Goal: Transaction & Acquisition: Purchase product/service

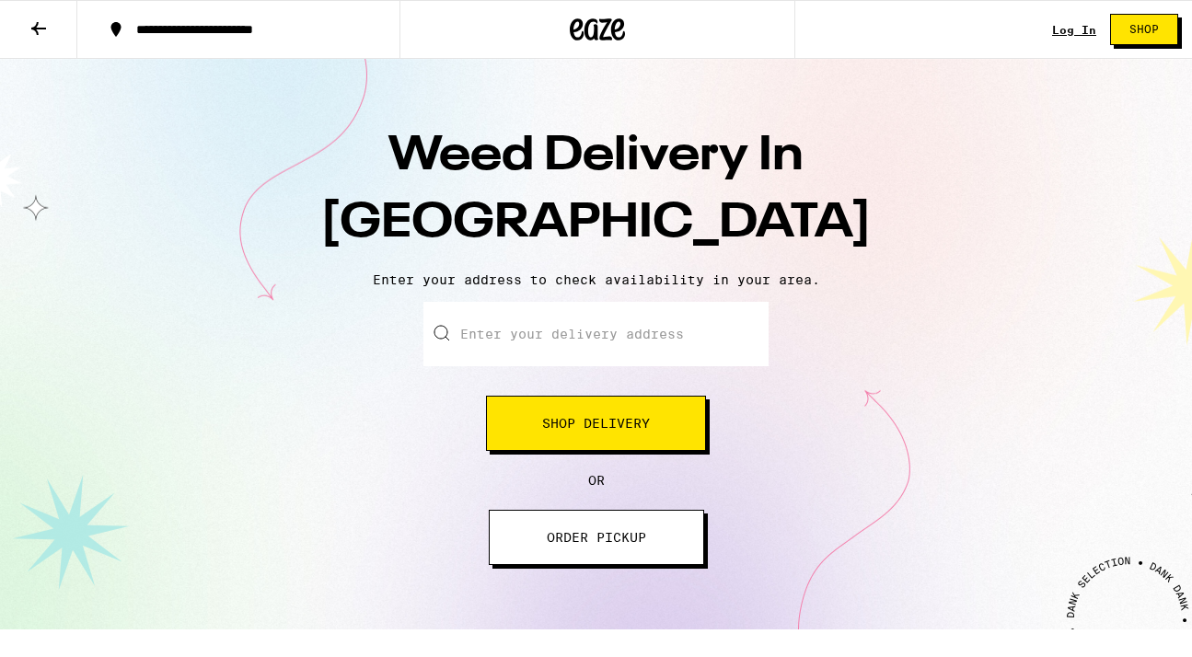
click at [627, 338] on input "Enter your delivery address" at bounding box center [596, 334] width 345 height 64
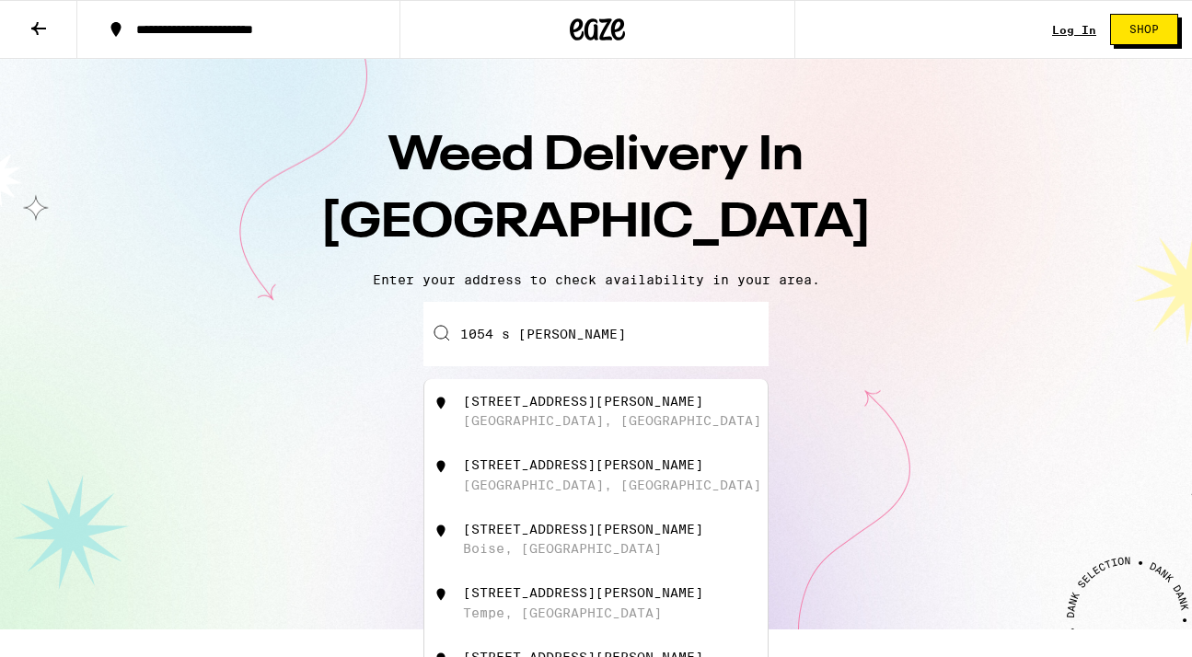
click at [647, 444] on div "[STREET_ADDRESS][PERSON_NAME]" at bounding box center [595, 411] width 343 height 64
type input "1054 South Stanley Avenue, Los Angeles, CA"
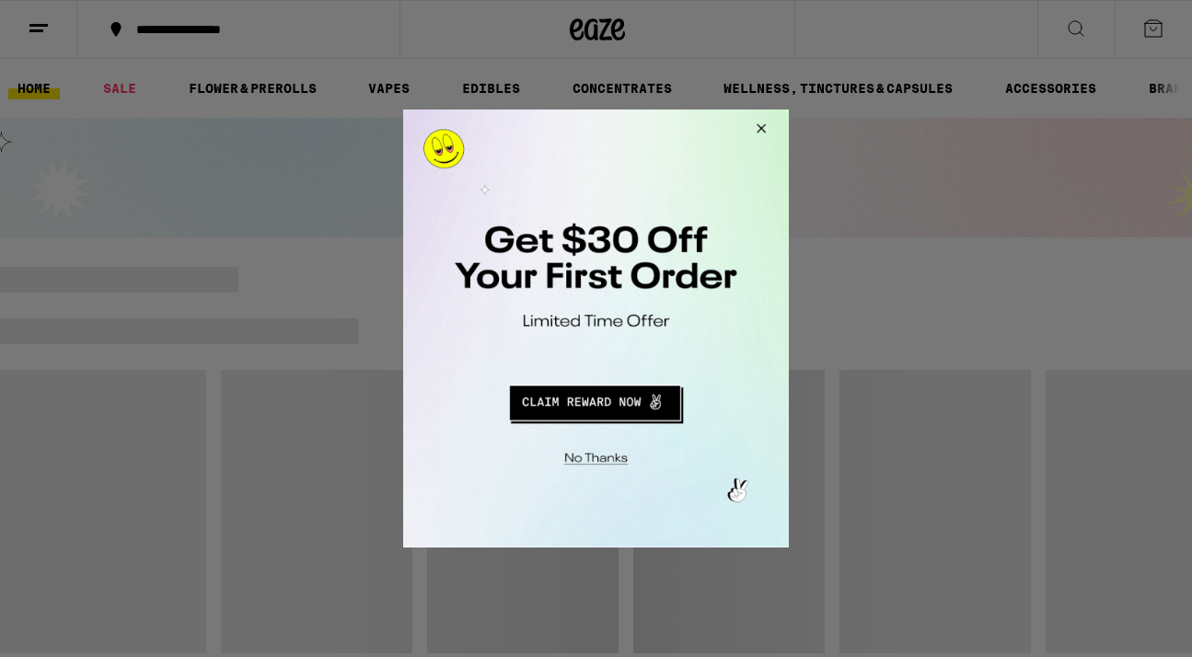
click at [768, 127] on button "Close Modal" at bounding box center [759, 132] width 50 height 44
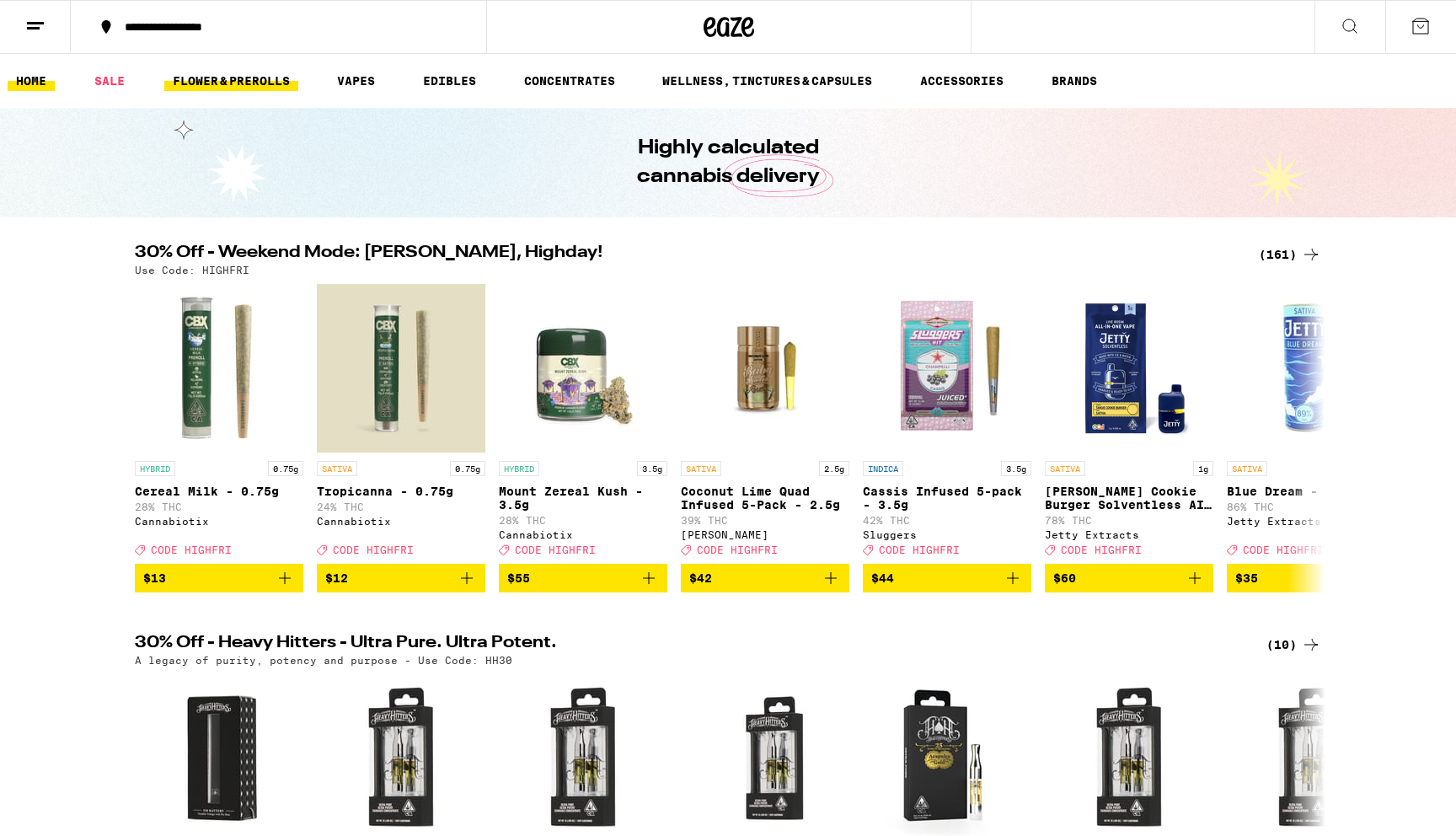
click at [264, 81] on link "FLOWER & PREROLLS" at bounding box center [232, 81] width 134 height 20
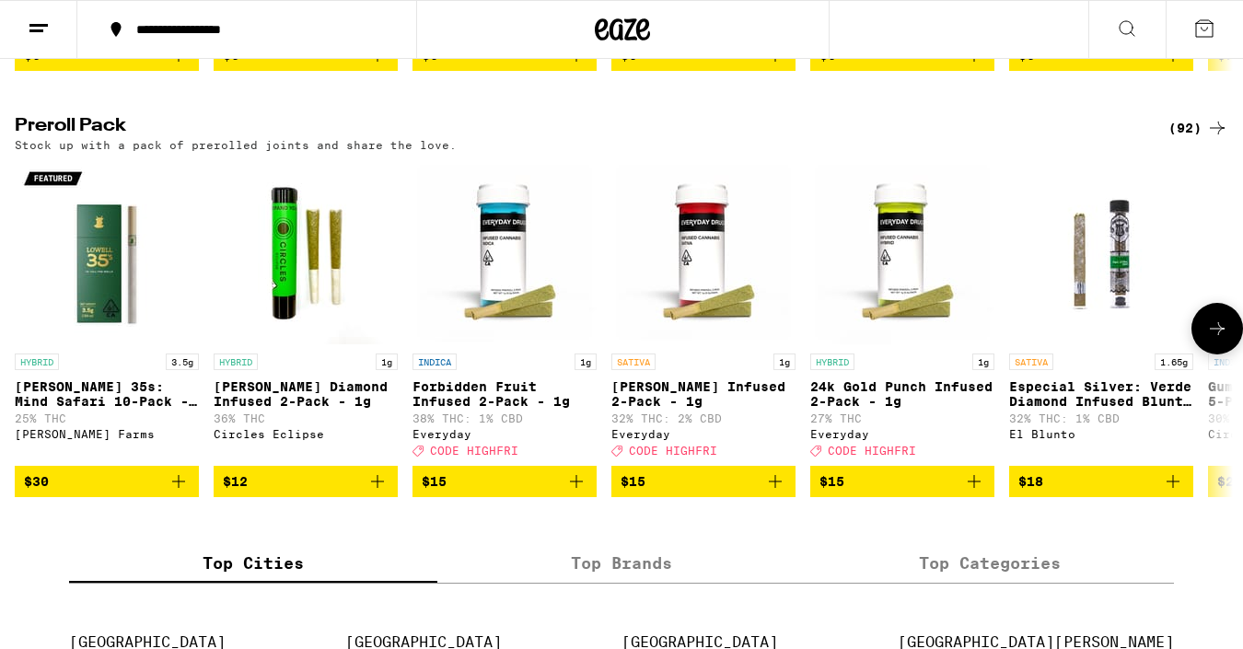
scroll to position [1364, 0]
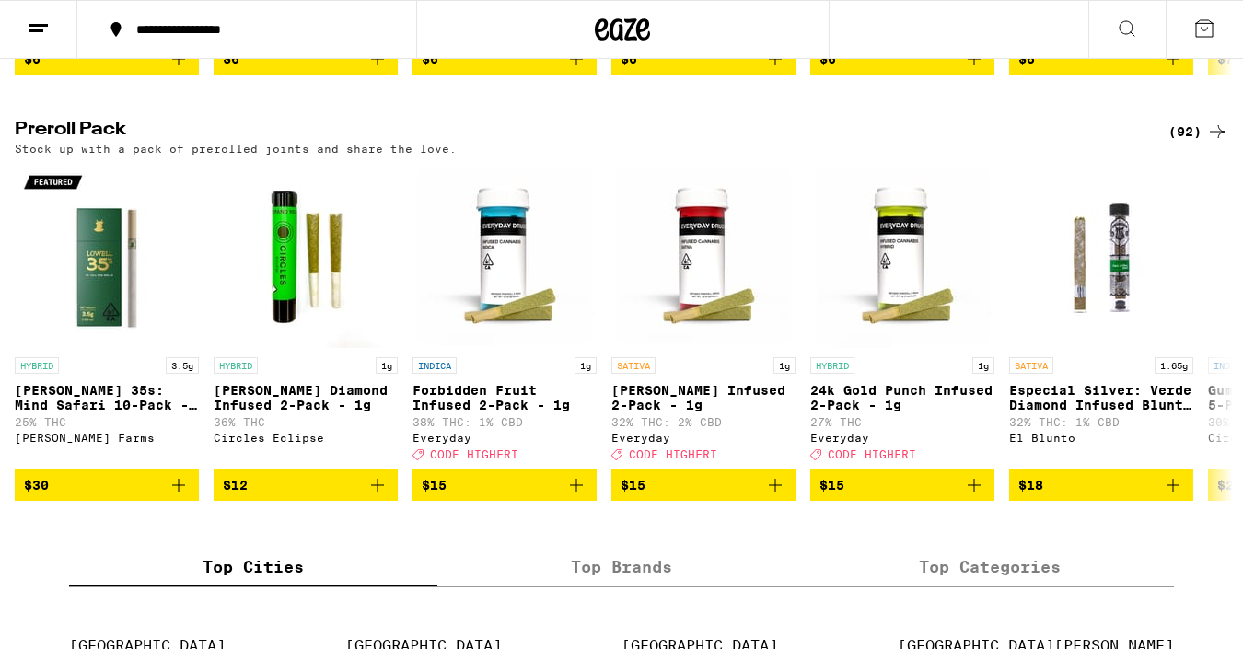
click at [1191, 143] on div "(92)" at bounding box center [1198, 132] width 60 height 22
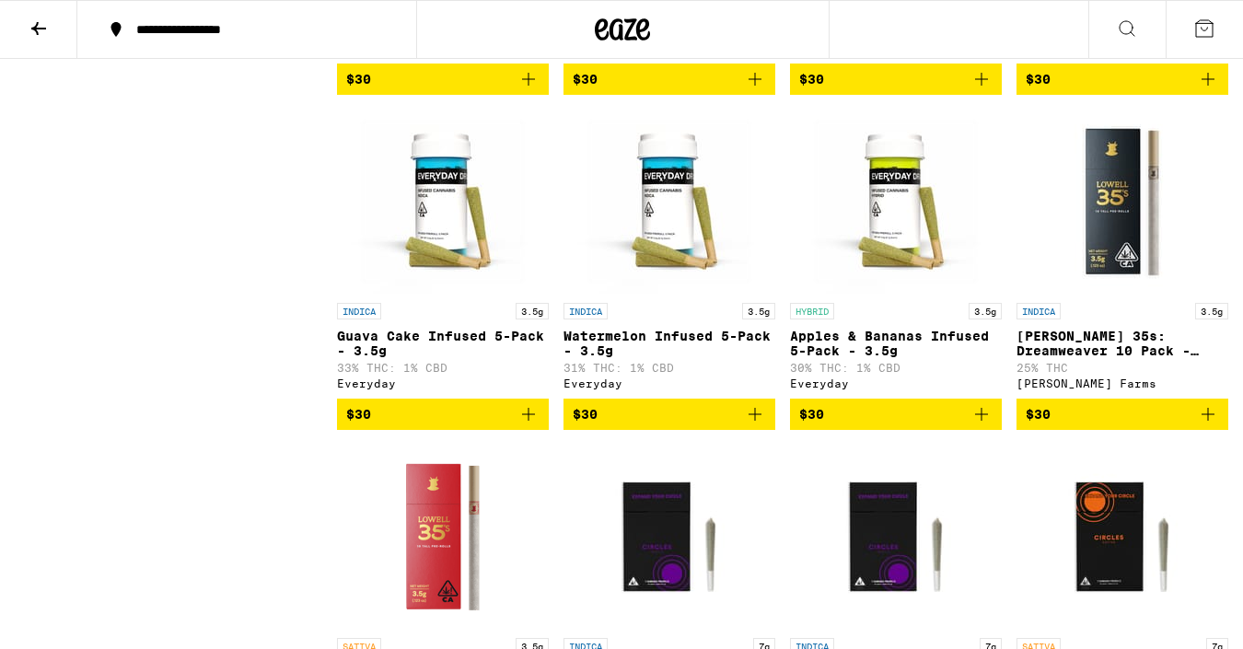
scroll to position [1883, 0]
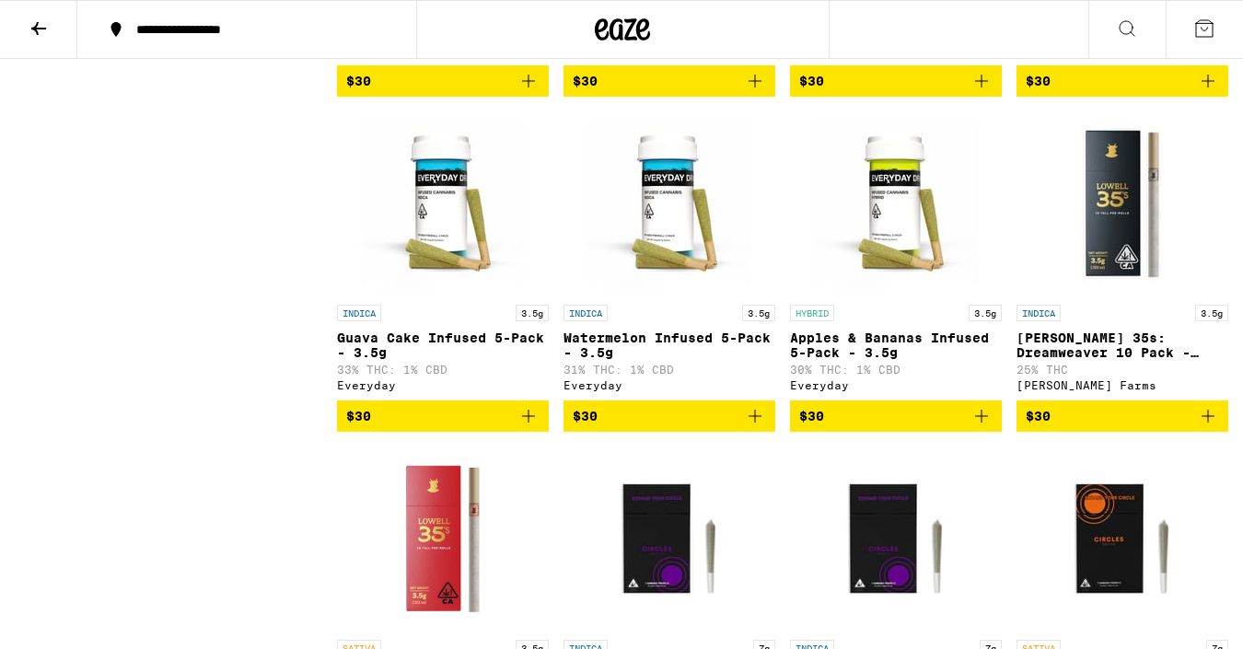
click at [528, 423] on icon "Add to bag" at bounding box center [528, 416] width 13 height 13
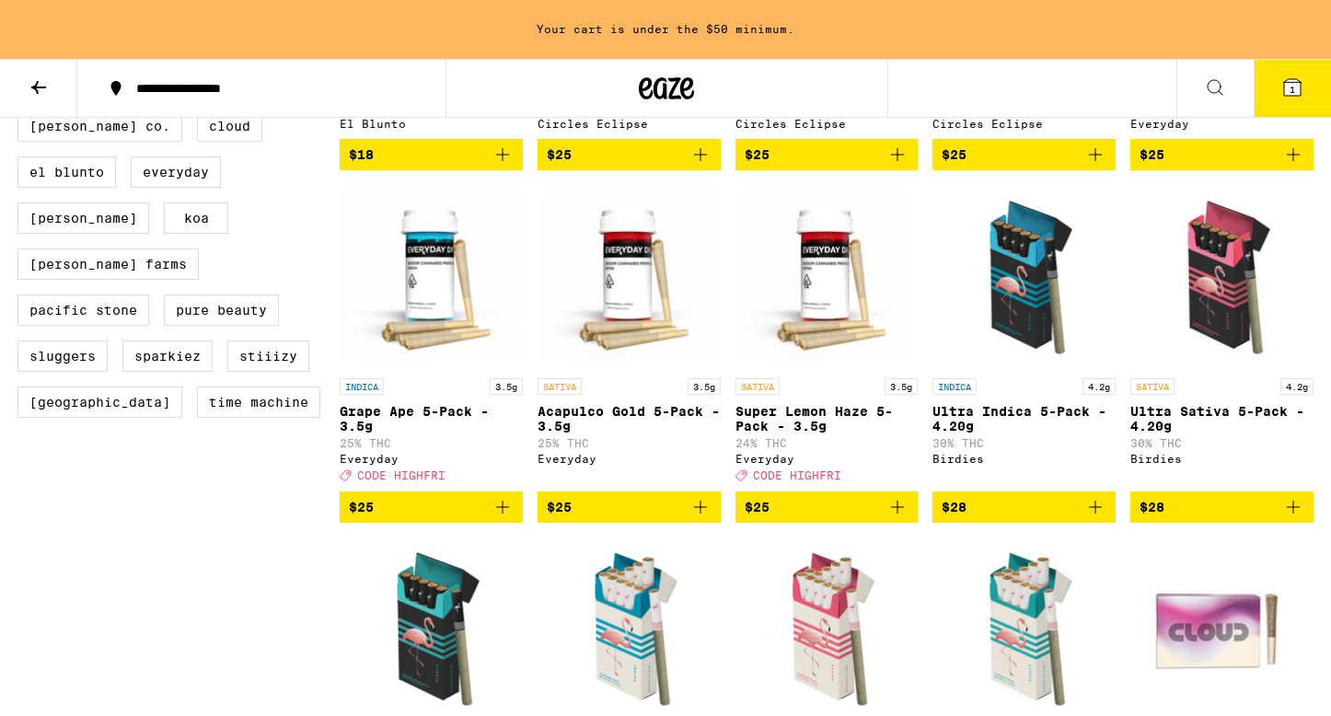
scroll to position [830, 0]
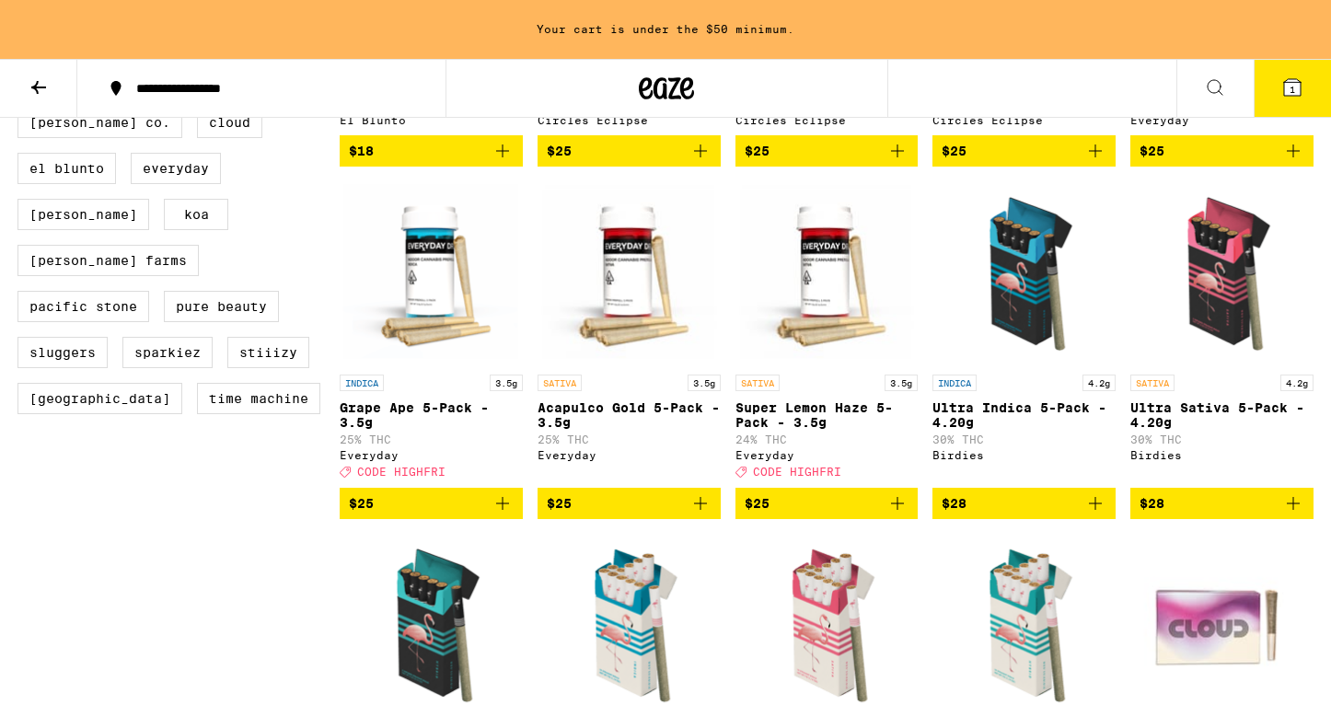
click at [505, 515] on icon "Add to bag" at bounding box center [503, 504] width 22 height 22
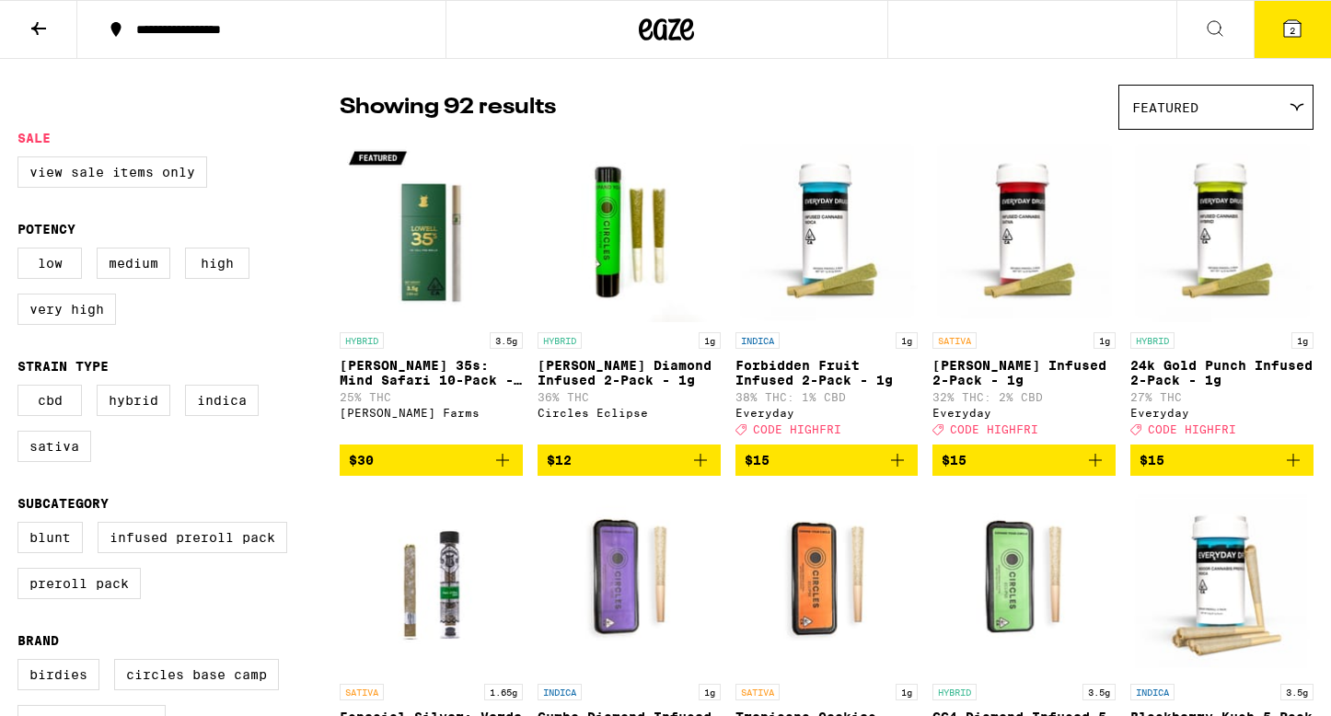
scroll to position [0, 0]
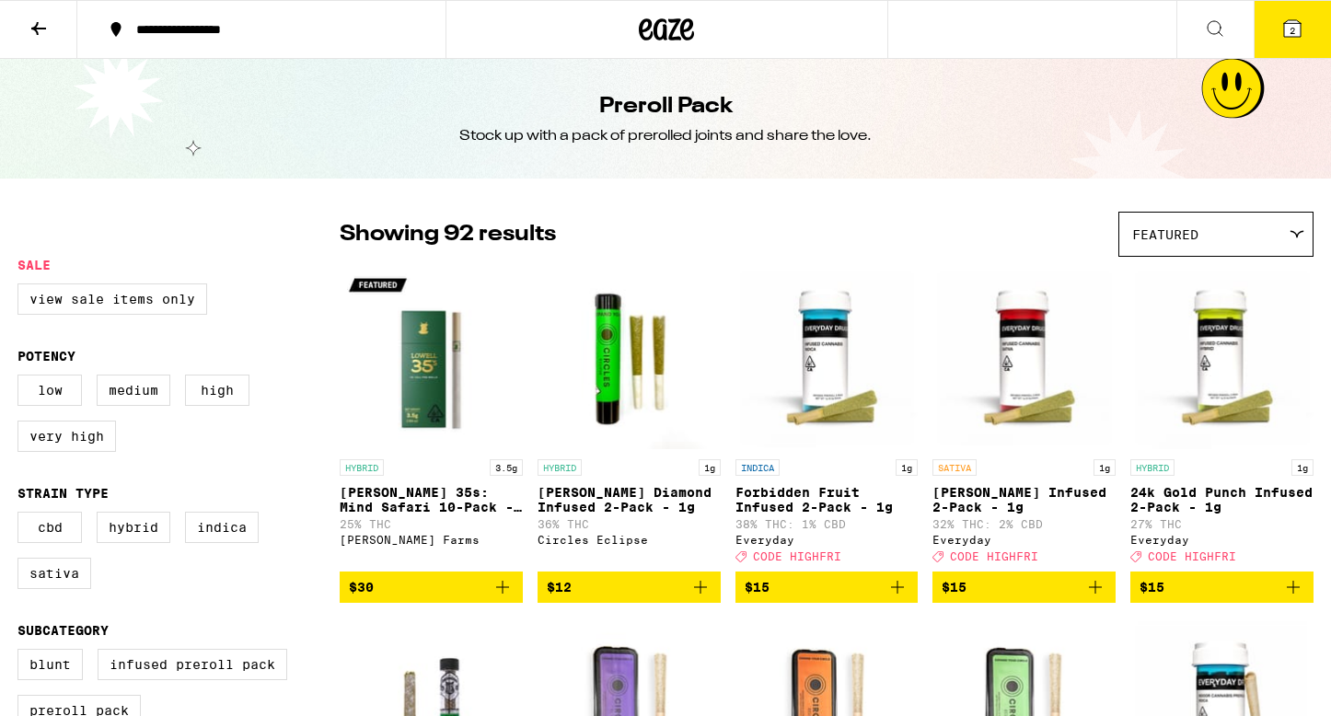
click at [33, 31] on icon at bounding box center [39, 28] width 22 height 22
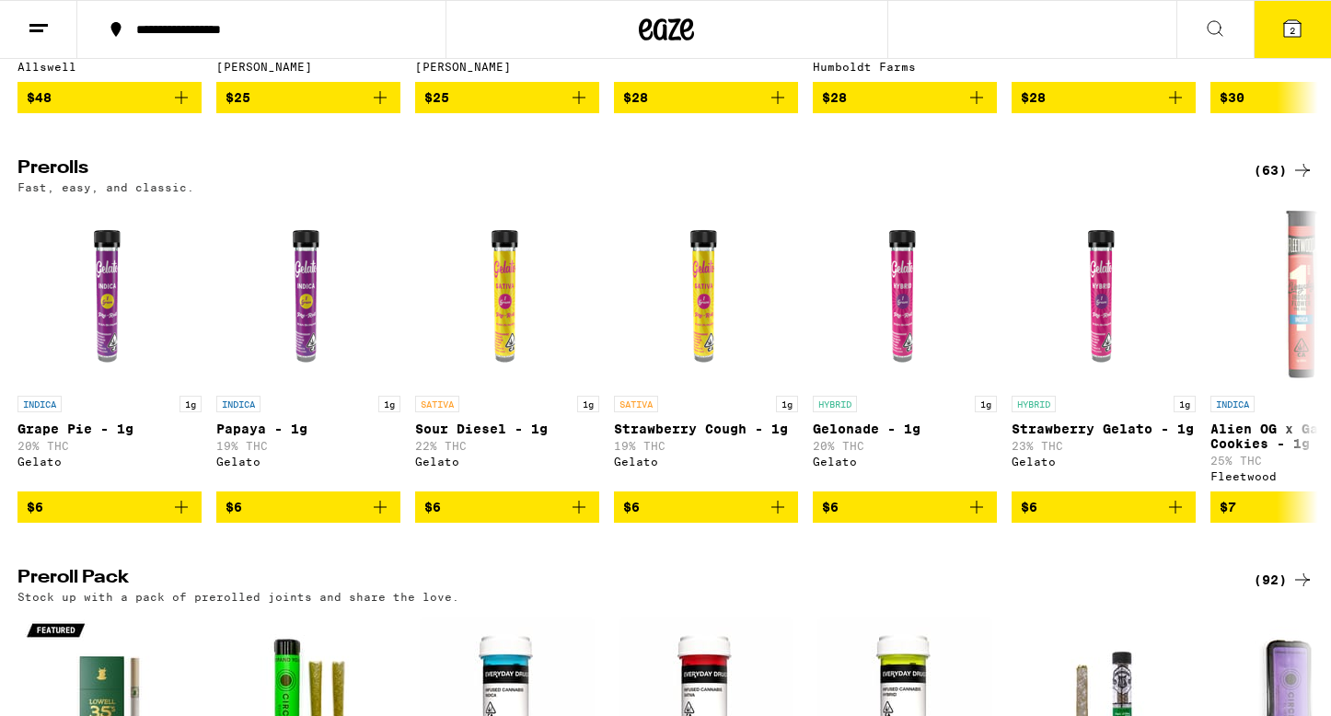
scroll to position [914, 0]
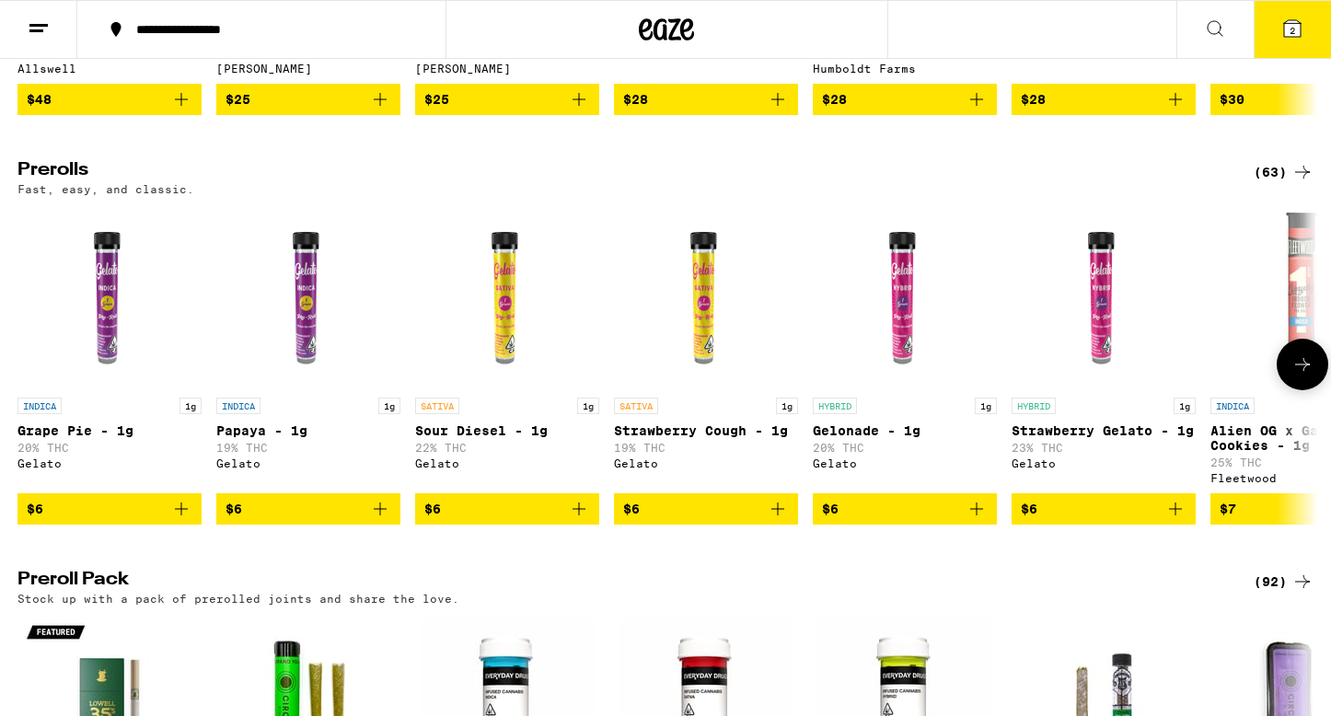
click at [1191, 376] on icon at bounding box center [1303, 365] width 22 height 22
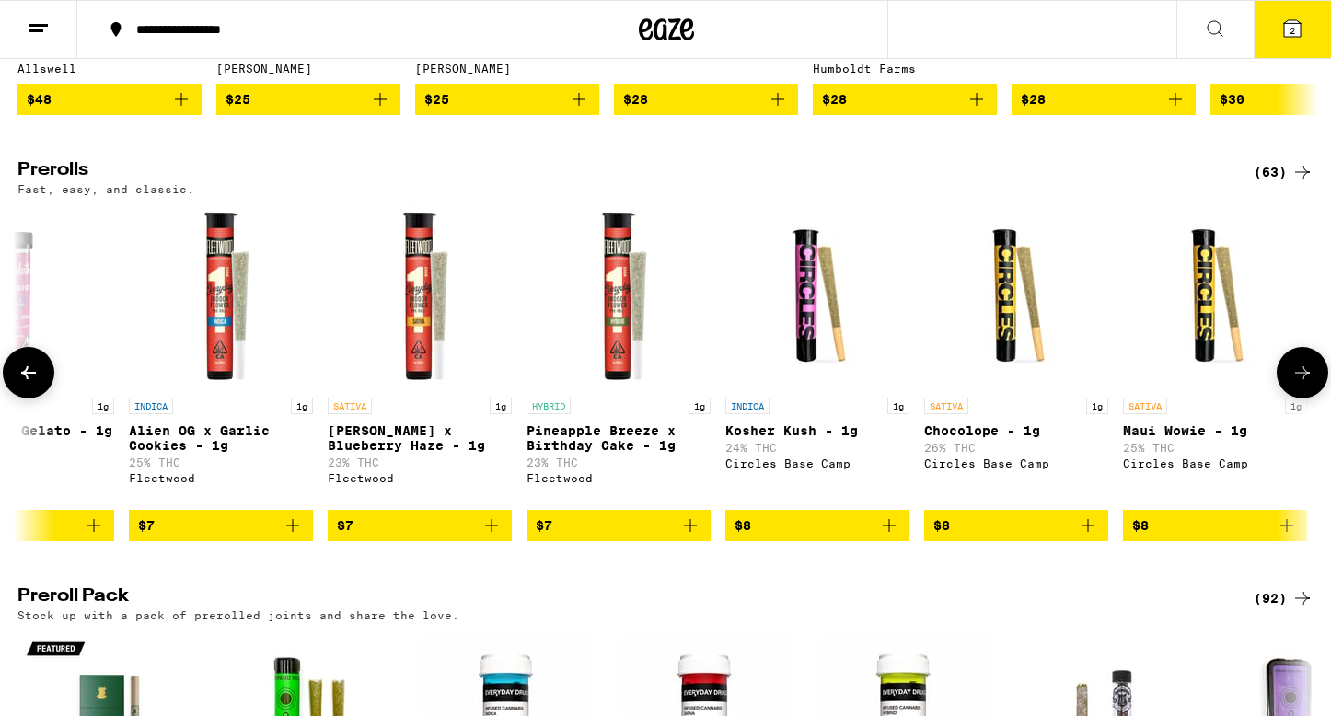
scroll to position [0, 1096]
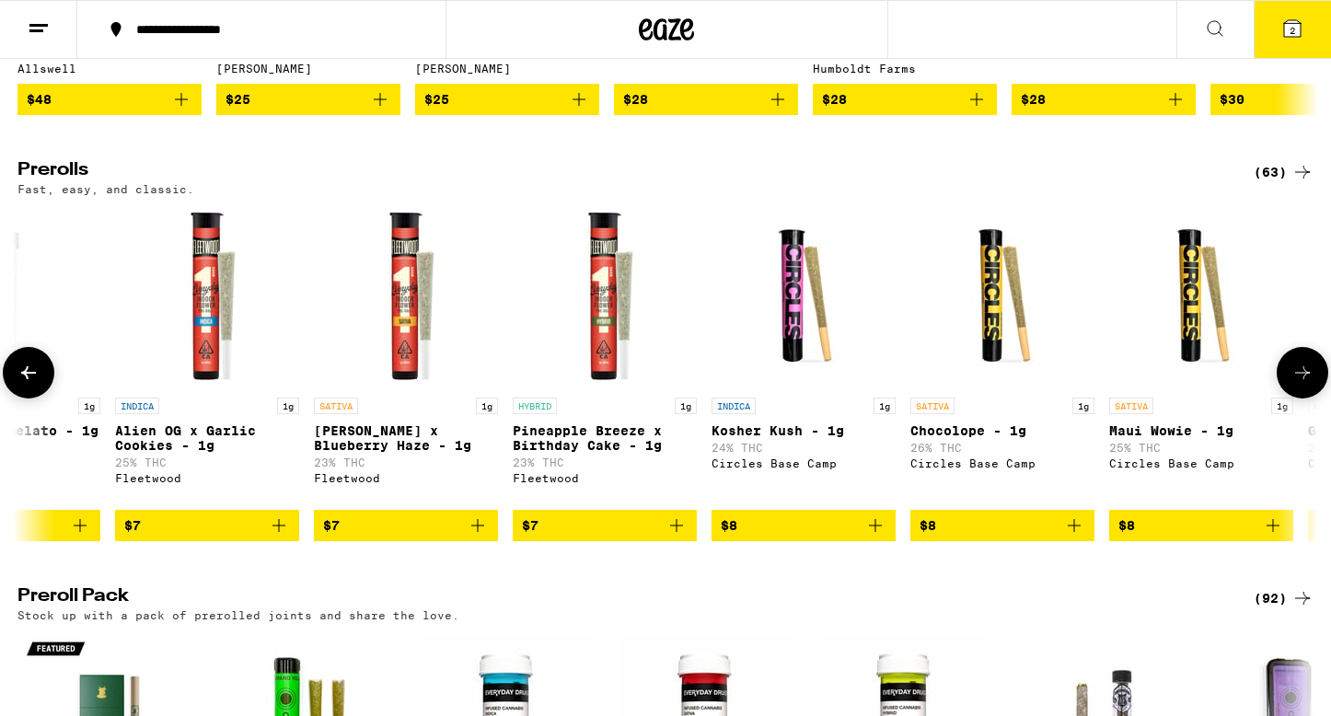
click at [1191, 384] on icon at bounding box center [1303, 373] width 22 height 22
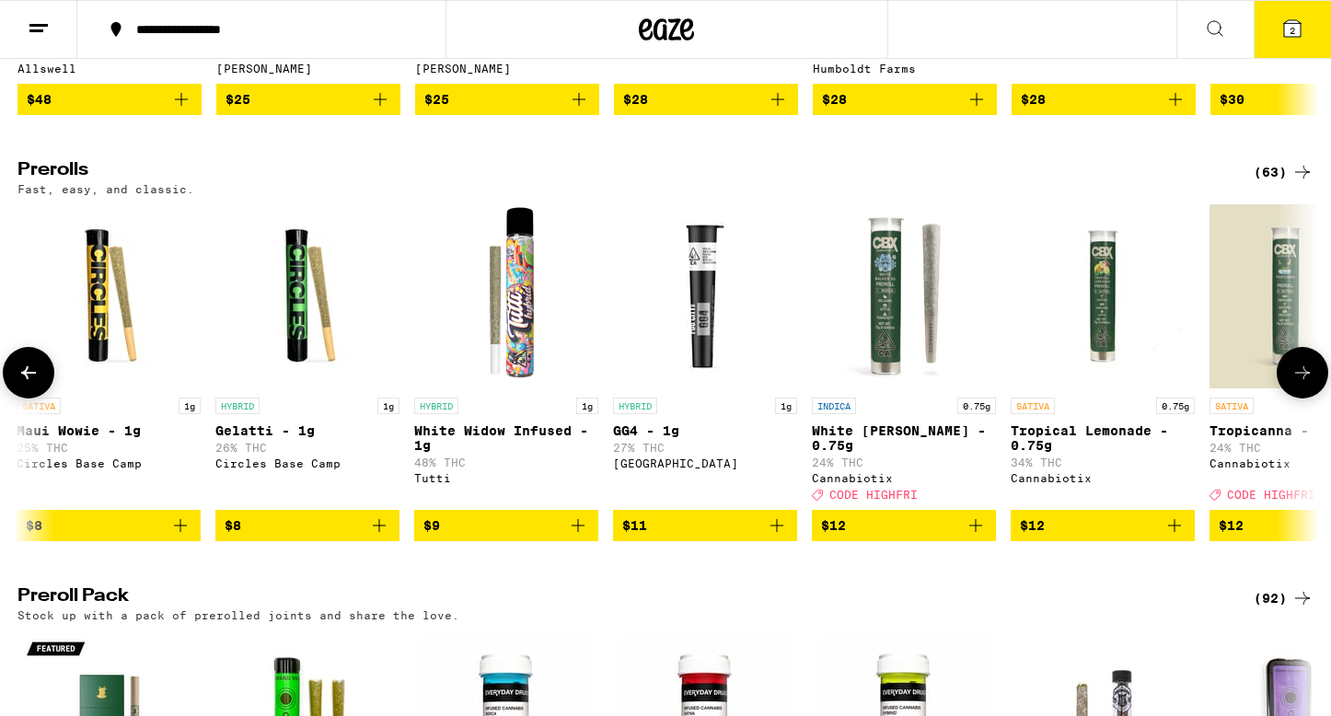
scroll to position [0, 2191]
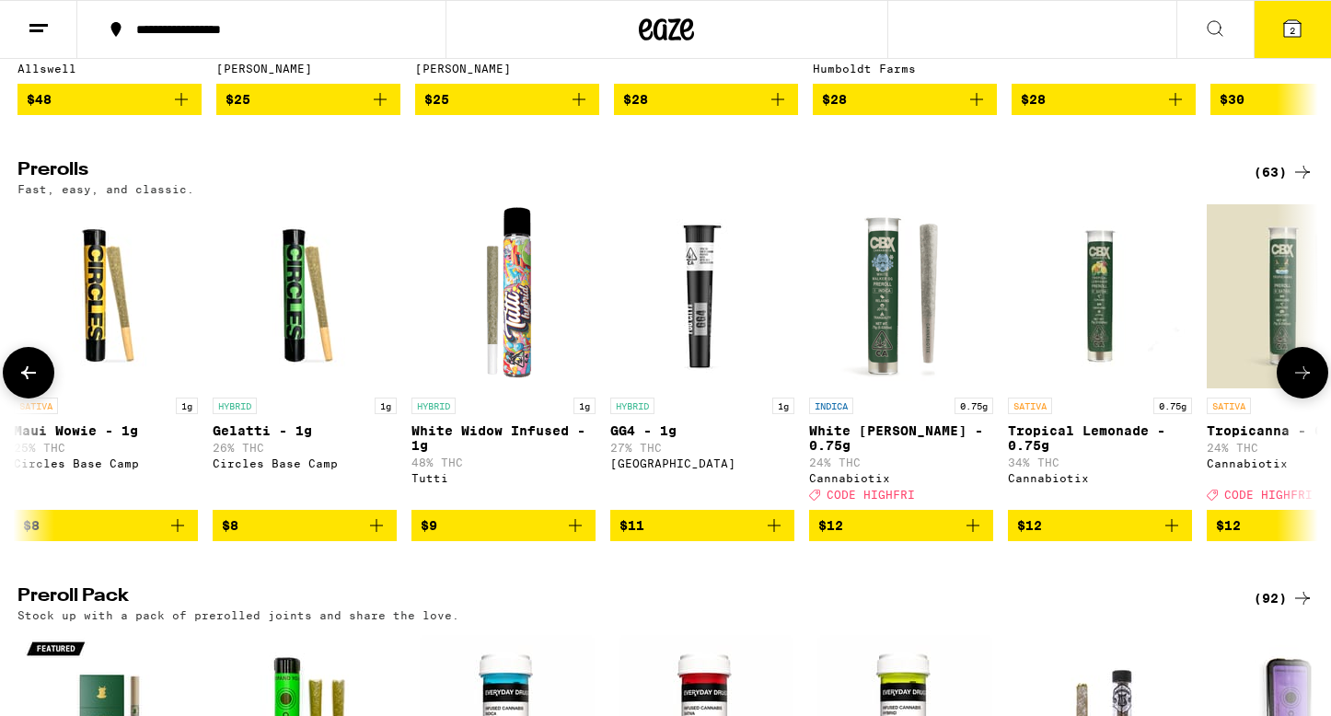
click at [576, 537] on icon "Add to bag" at bounding box center [575, 526] width 22 height 22
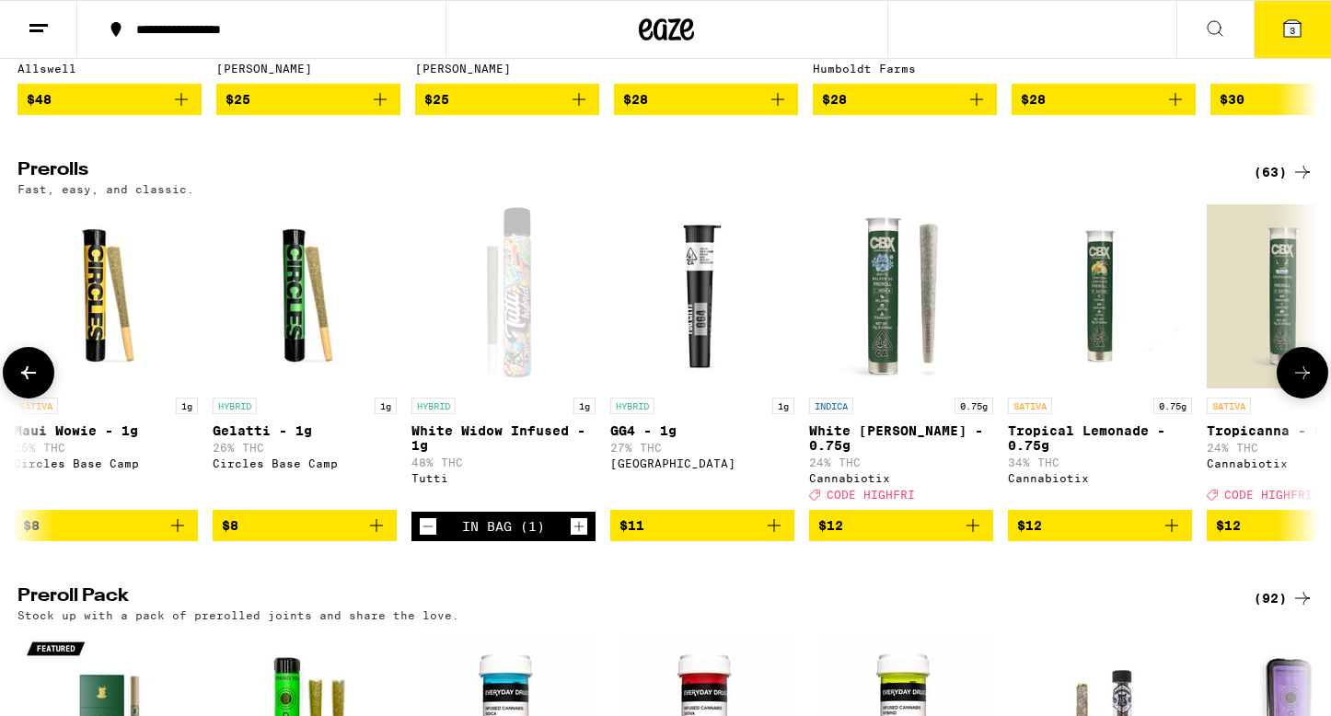
click at [1191, 392] on button at bounding box center [1303, 373] width 52 height 52
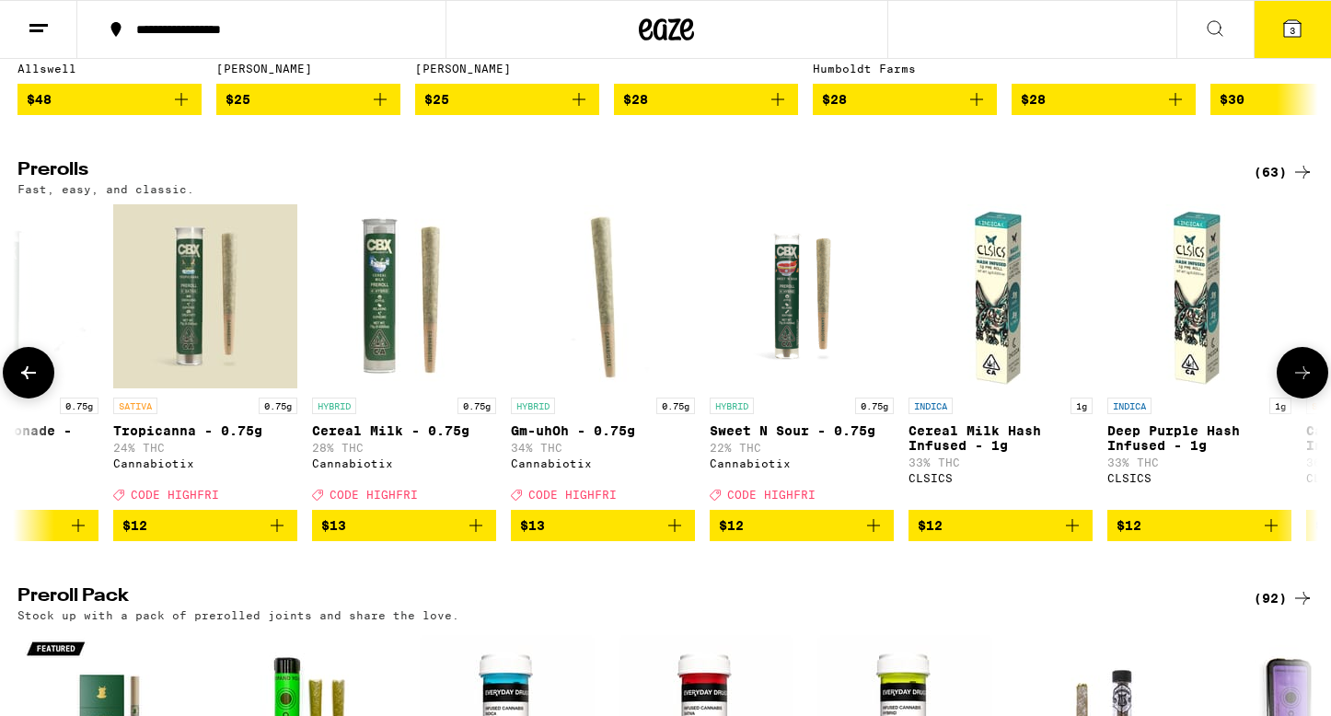
scroll to position [0, 3287]
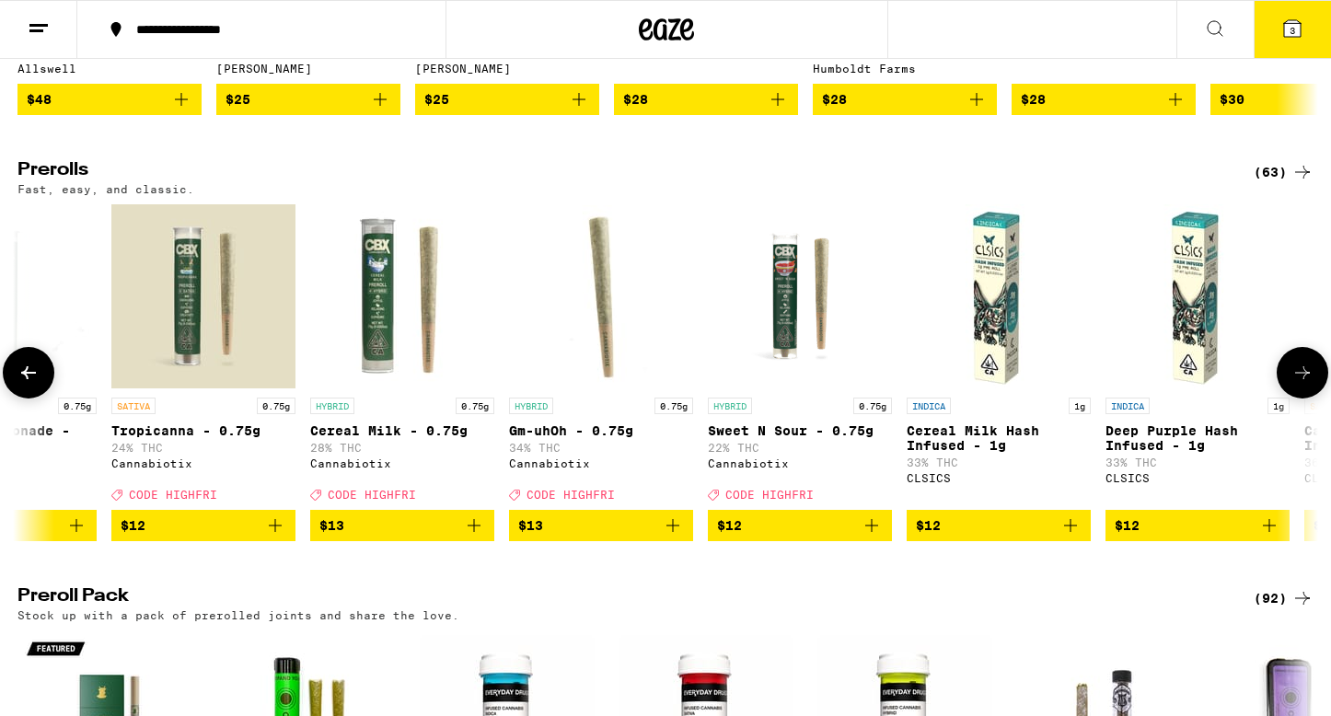
click at [1191, 392] on button at bounding box center [1303, 373] width 52 height 52
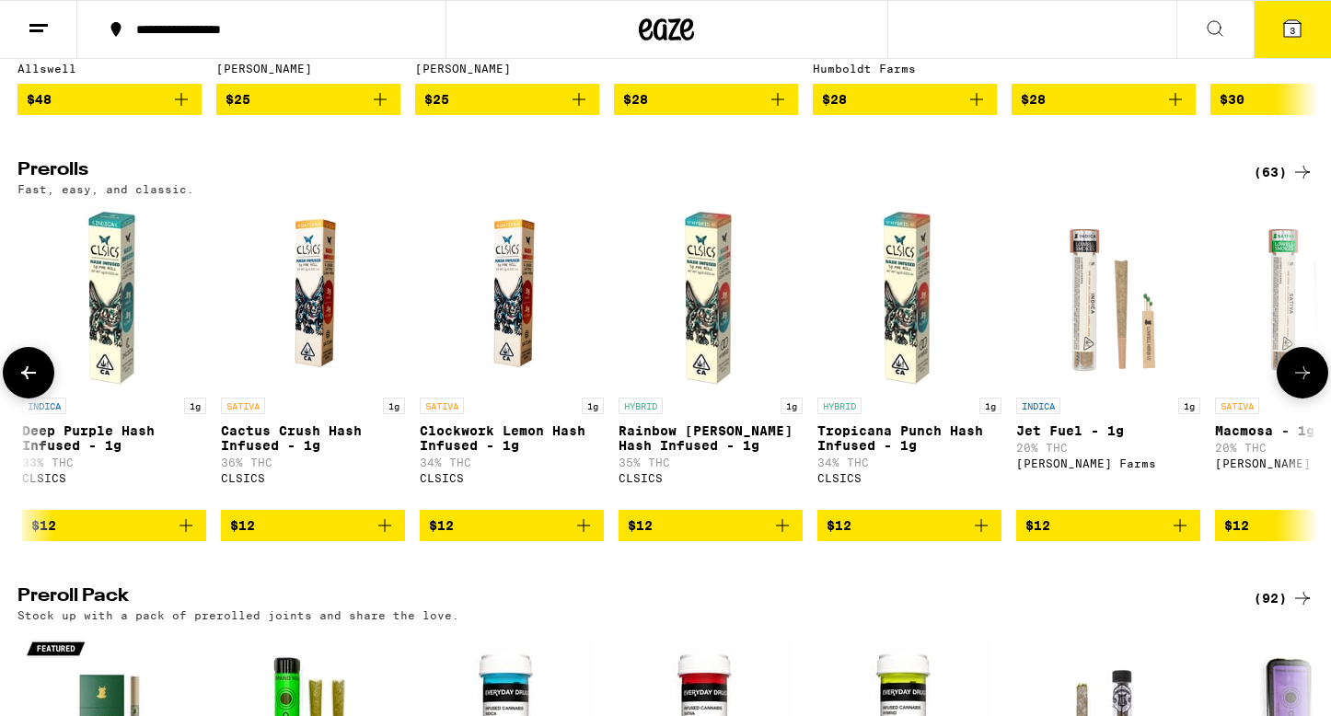
scroll to position [0, 4383]
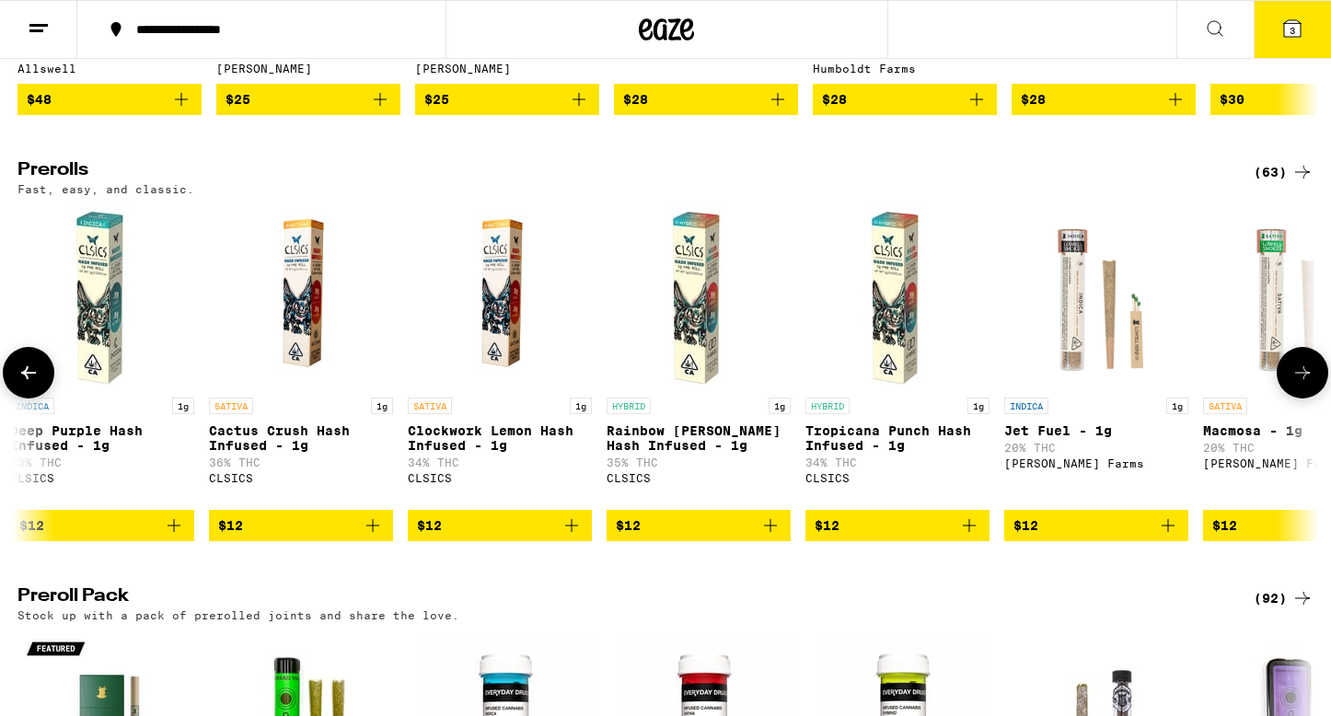
click at [1191, 392] on button at bounding box center [1303, 373] width 52 height 52
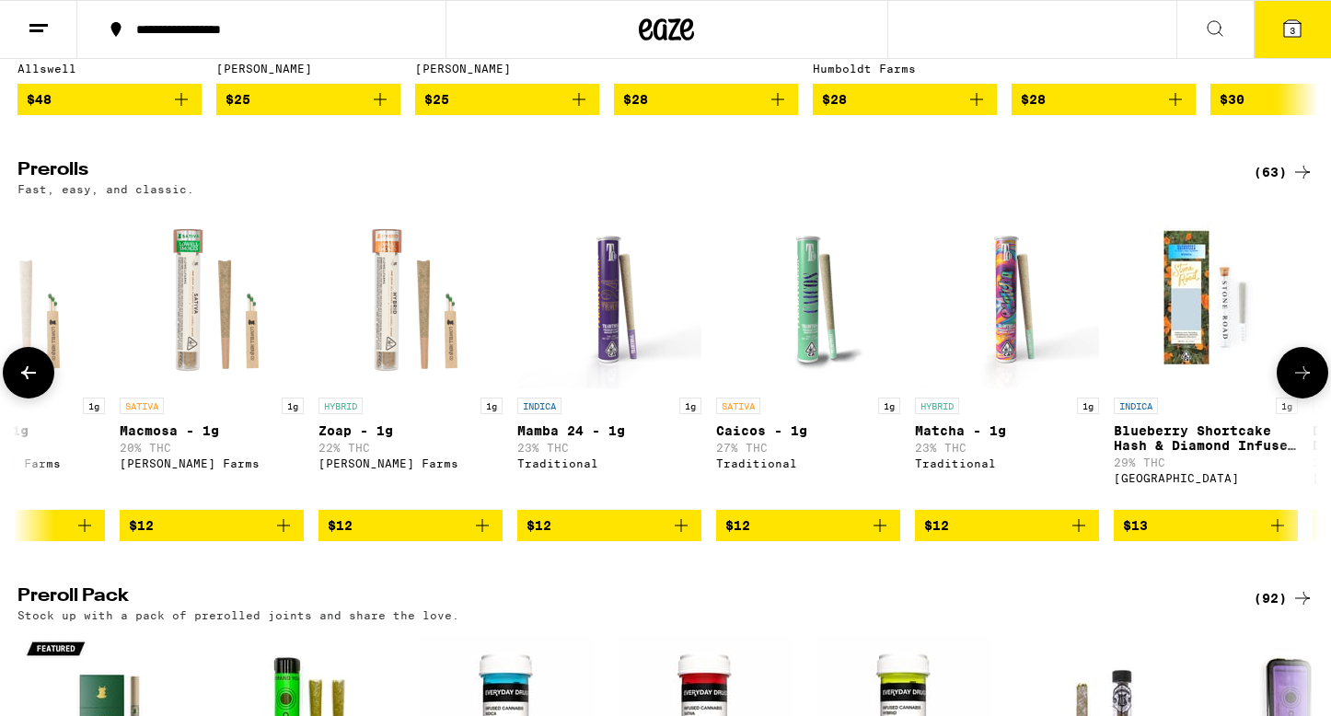
scroll to position [0, 5478]
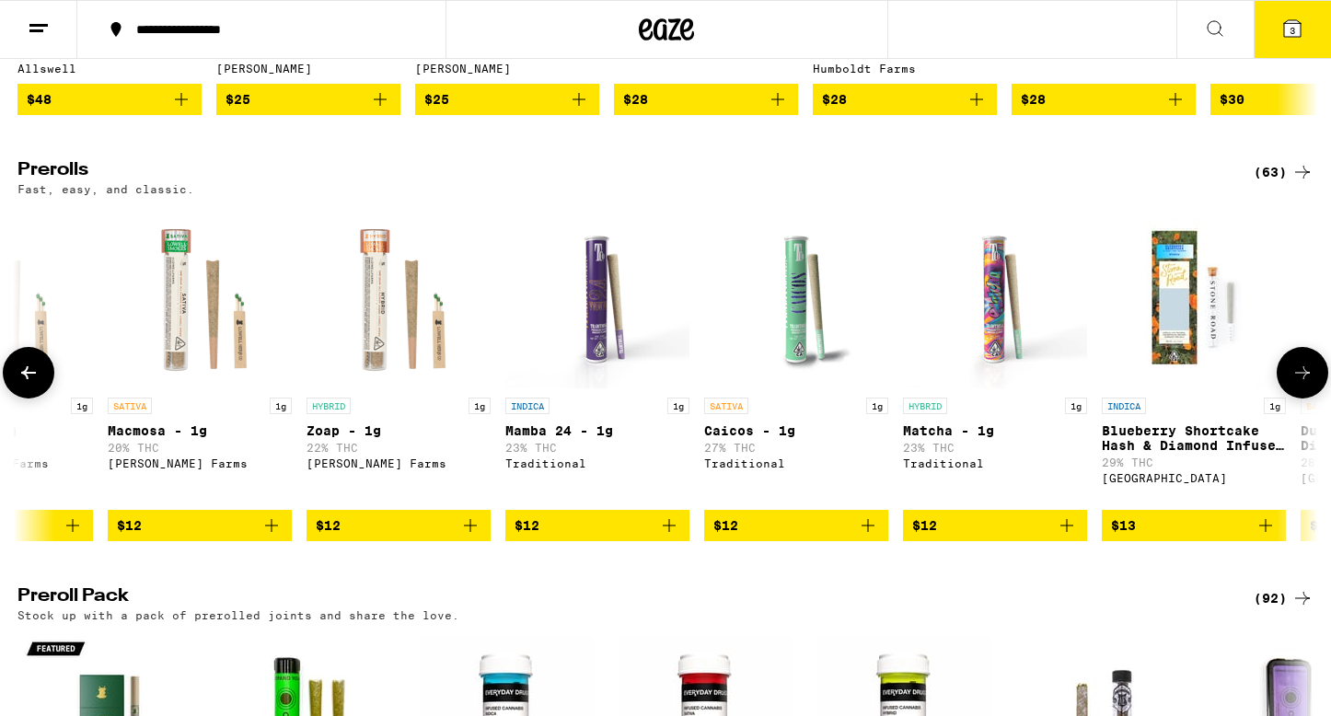
click at [1191, 379] on icon at bounding box center [1302, 372] width 15 height 13
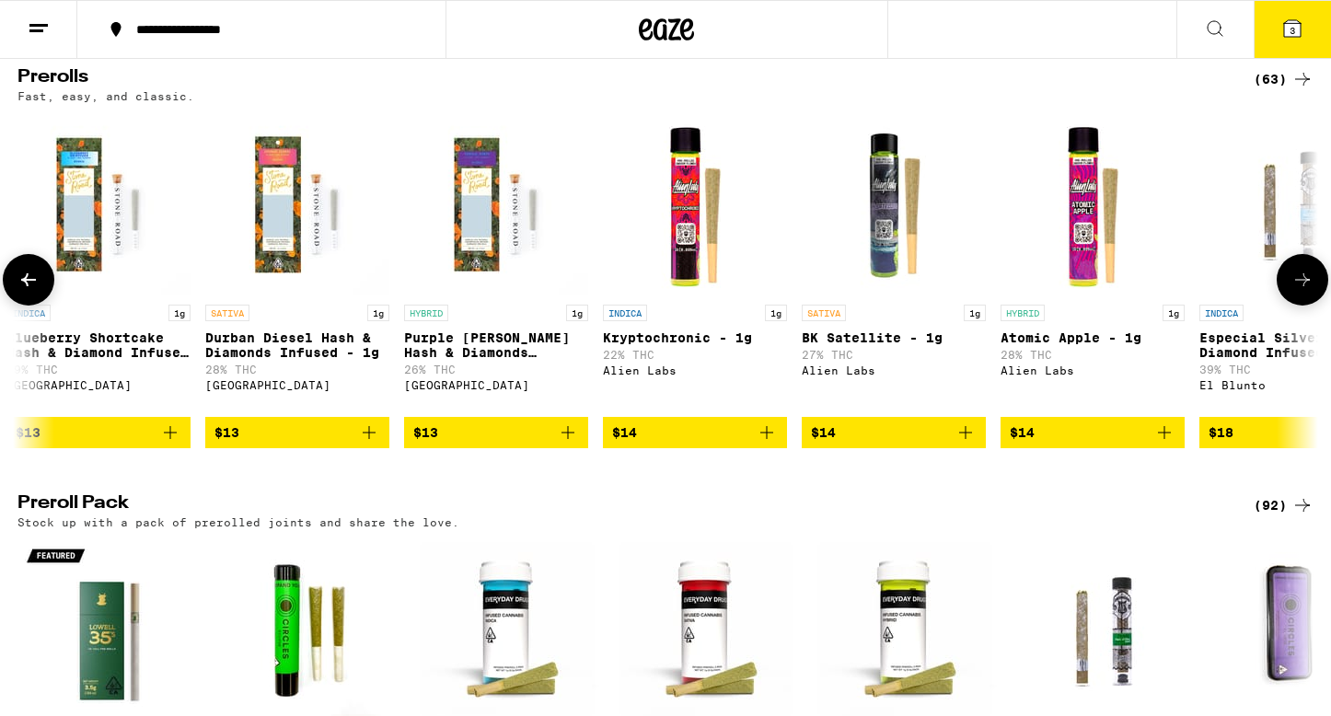
scroll to position [1008, 0]
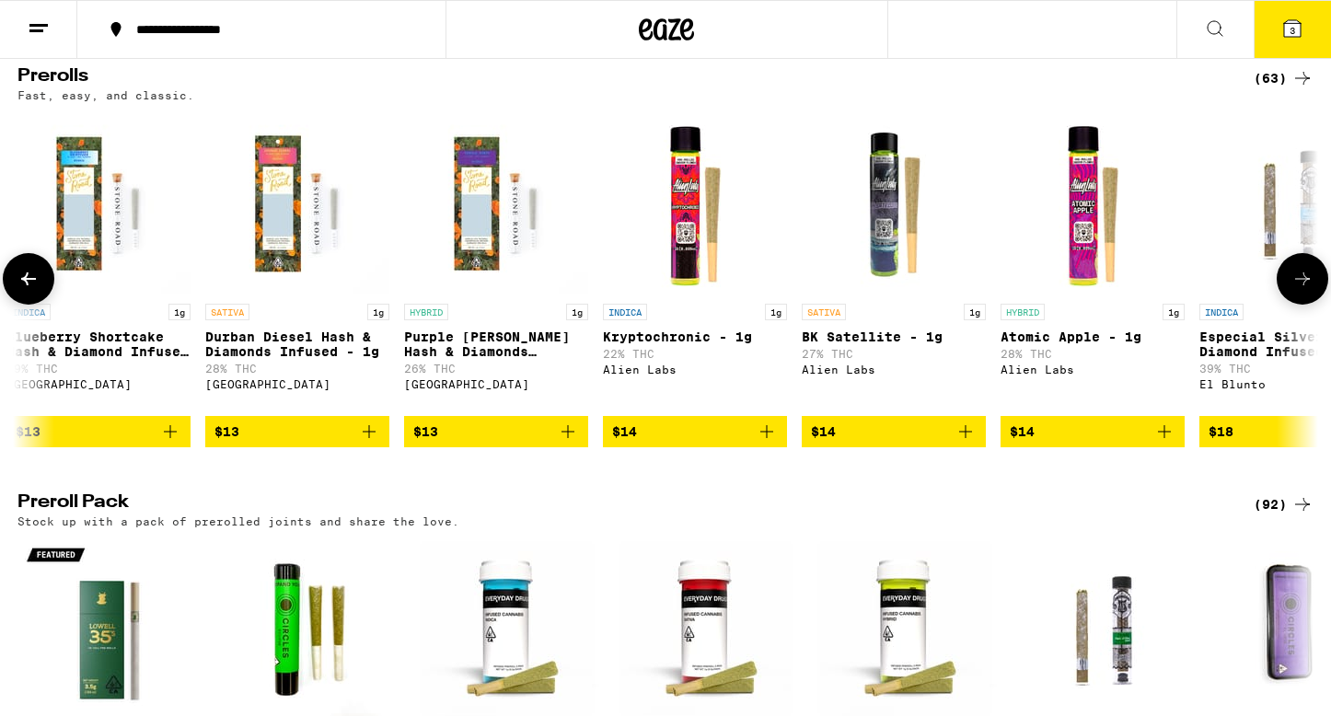
click at [1191, 285] on icon at bounding box center [1302, 279] width 15 height 13
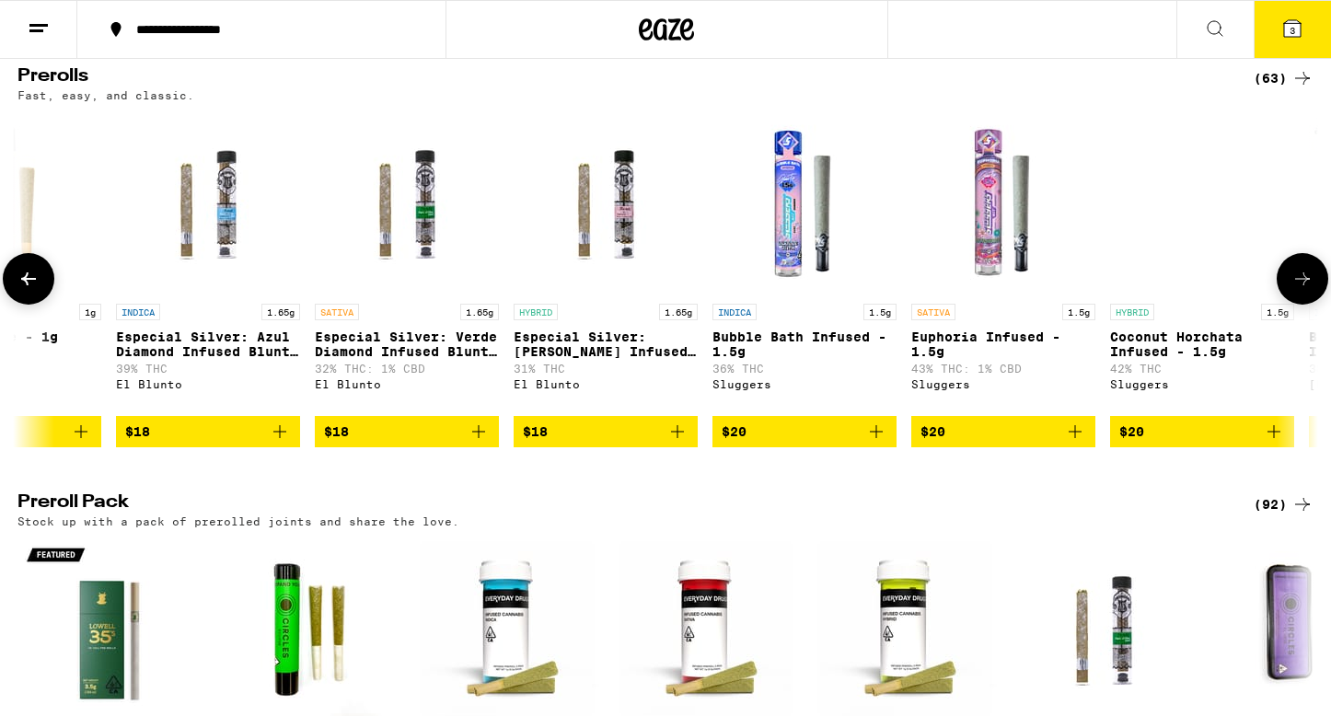
scroll to position [0, 7669]
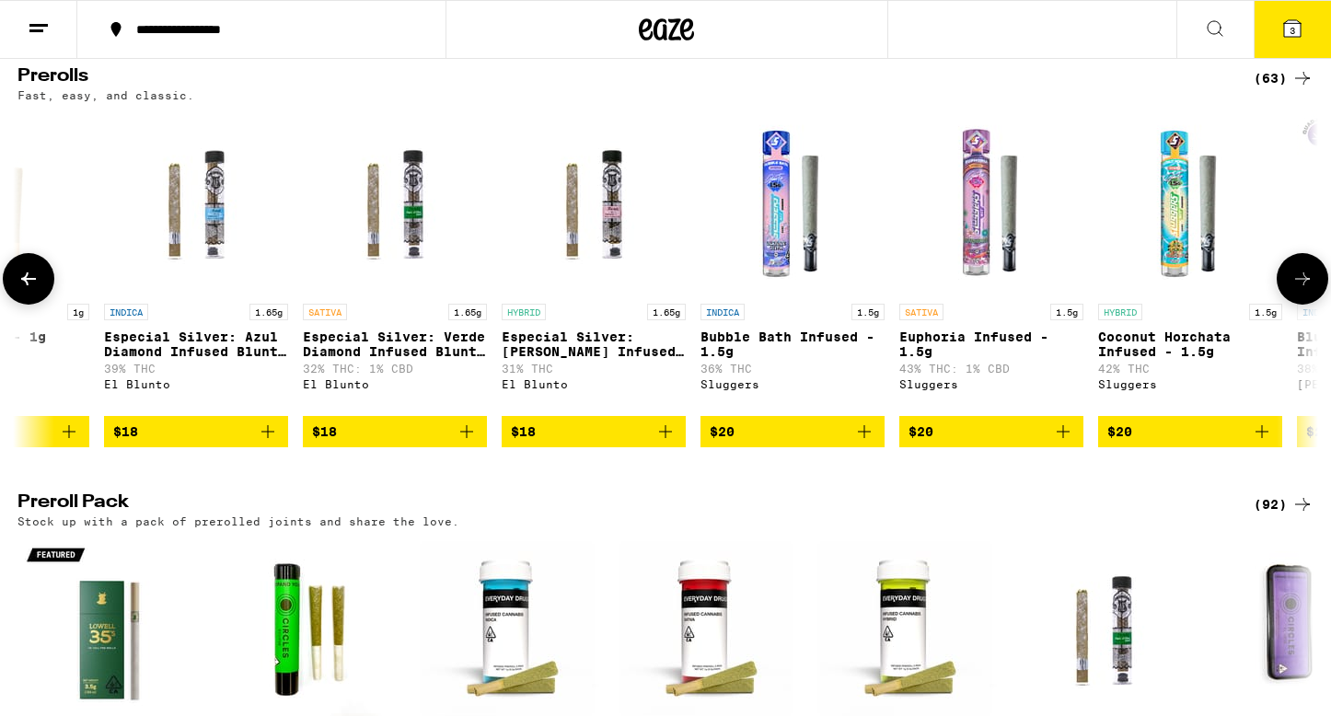
click at [864, 438] on icon "Add to bag" at bounding box center [864, 431] width 13 height 13
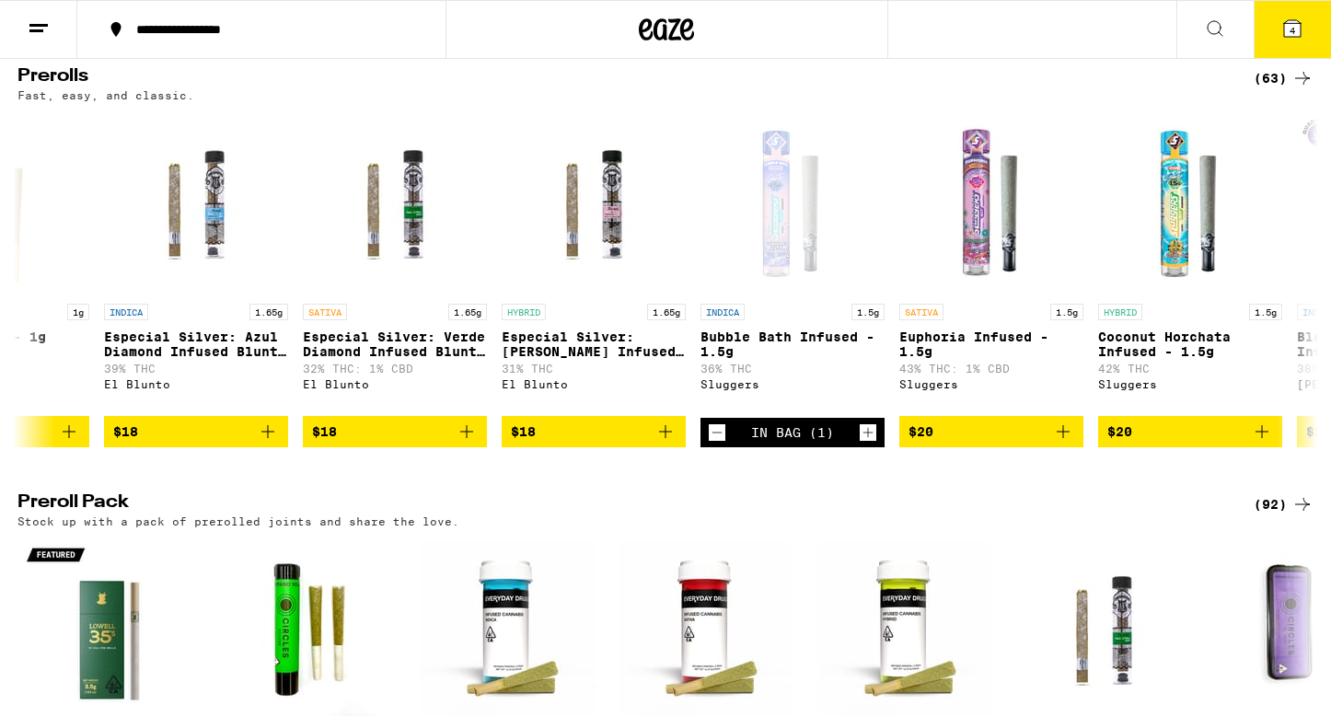
click at [1191, 42] on button "4" at bounding box center [1292, 29] width 77 height 57
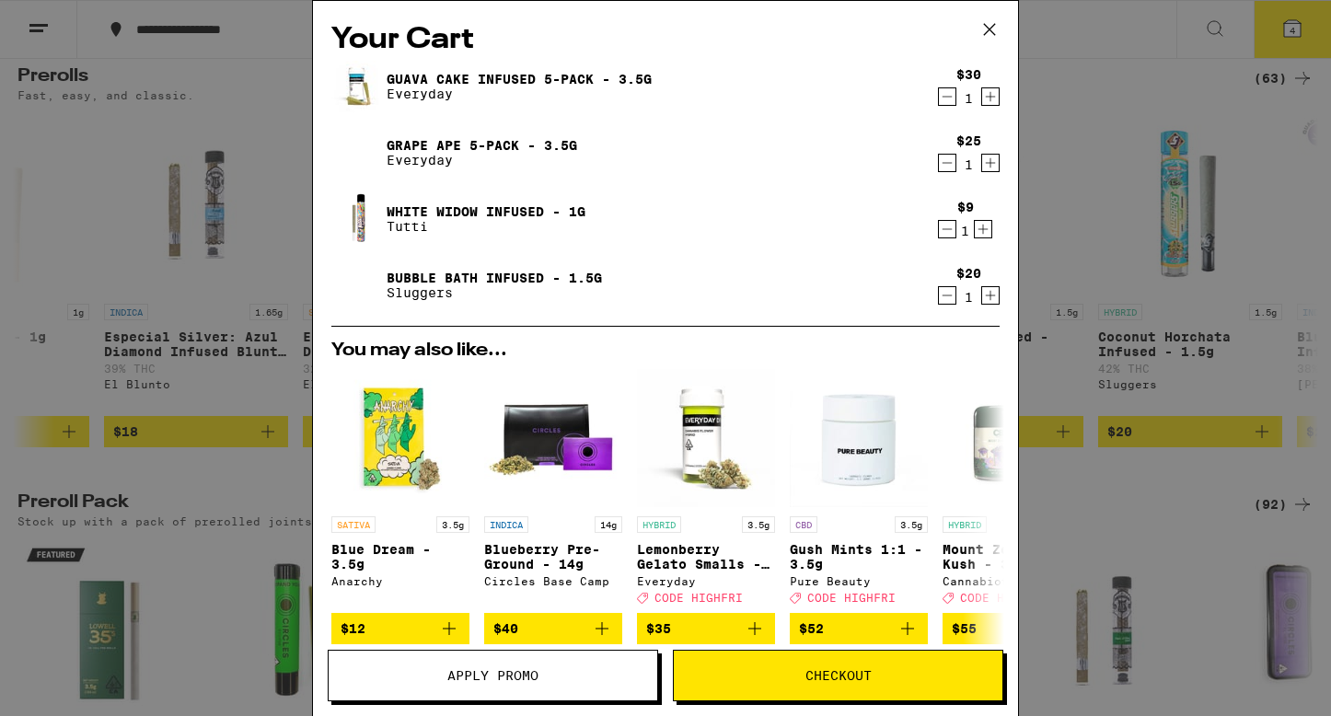
click at [813, 656] on span "Checkout" at bounding box center [839, 675] width 66 height 13
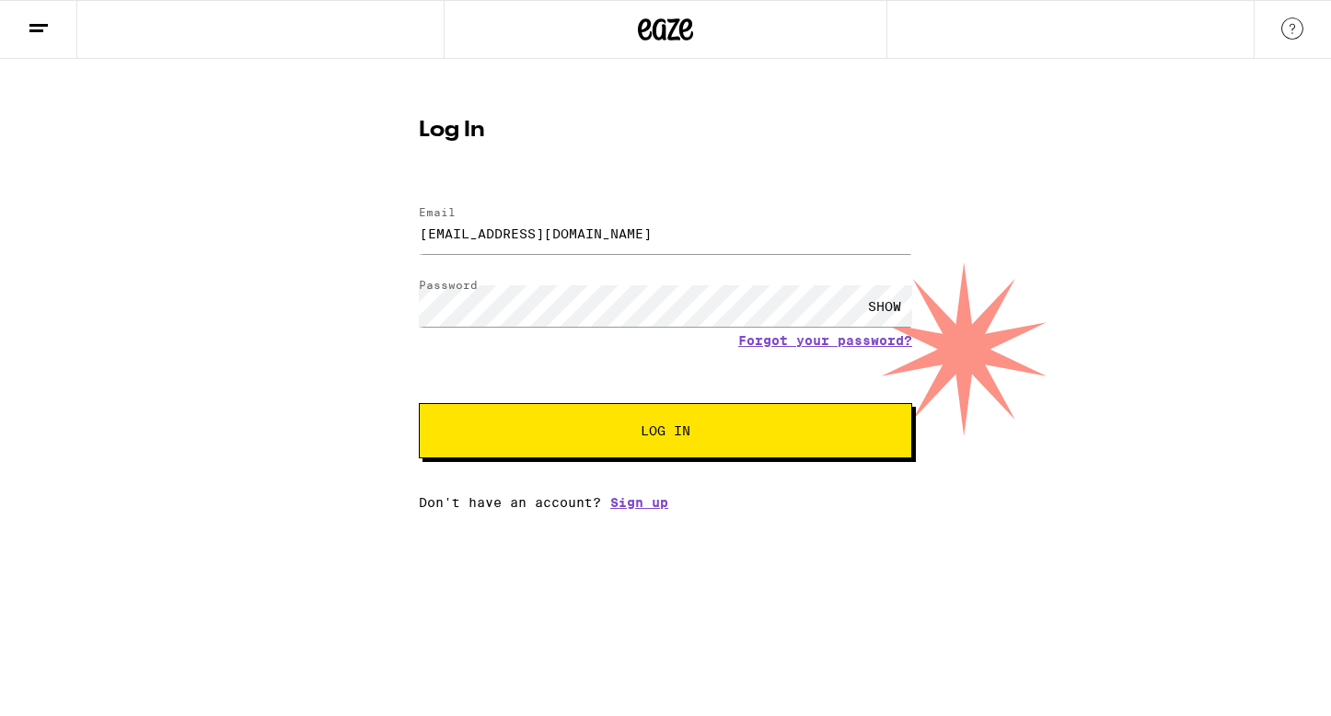
click at [621, 453] on button "Log In" at bounding box center [665, 430] width 493 height 55
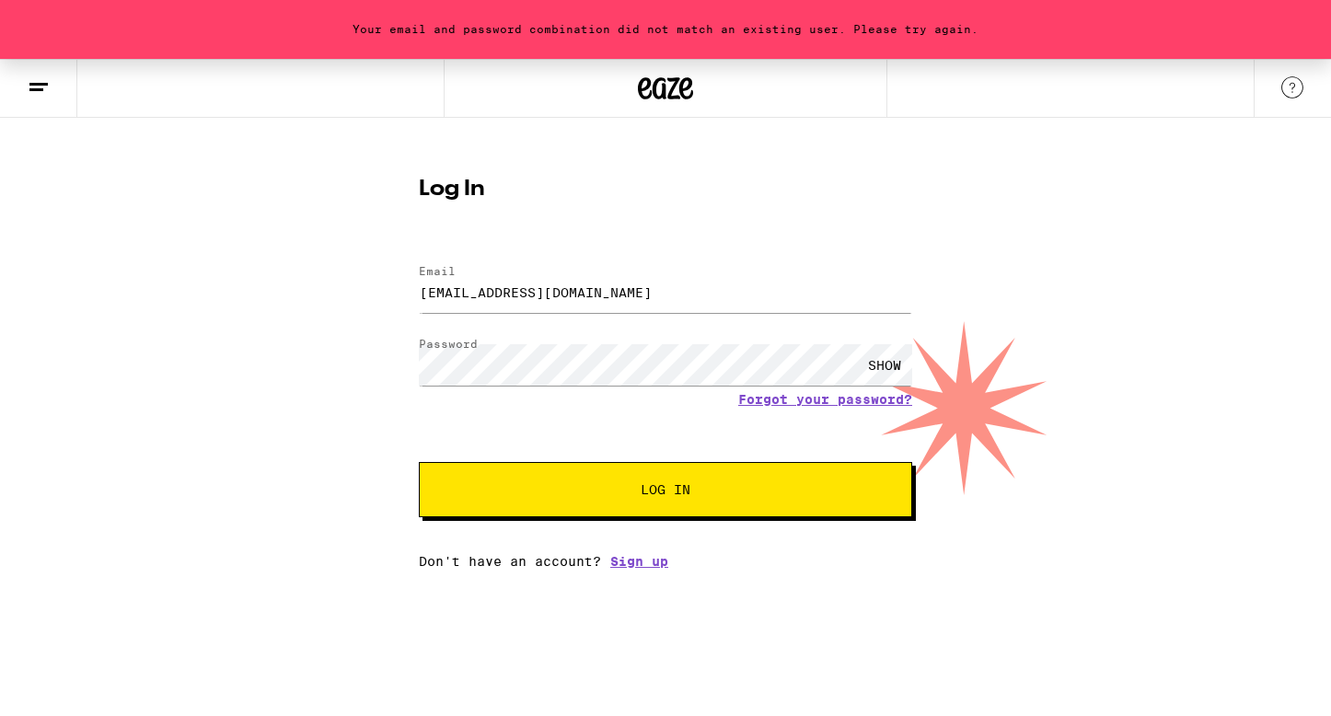
click at [633, 504] on button "Log In" at bounding box center [665, 489] width 493 height 55
click at [664, 297] on input "[EMAIL_ADDRESS][DOMAIN_NAME]" at bounding box center [665, 292] width 493 height 41
type input "hello@amyryerson.com"
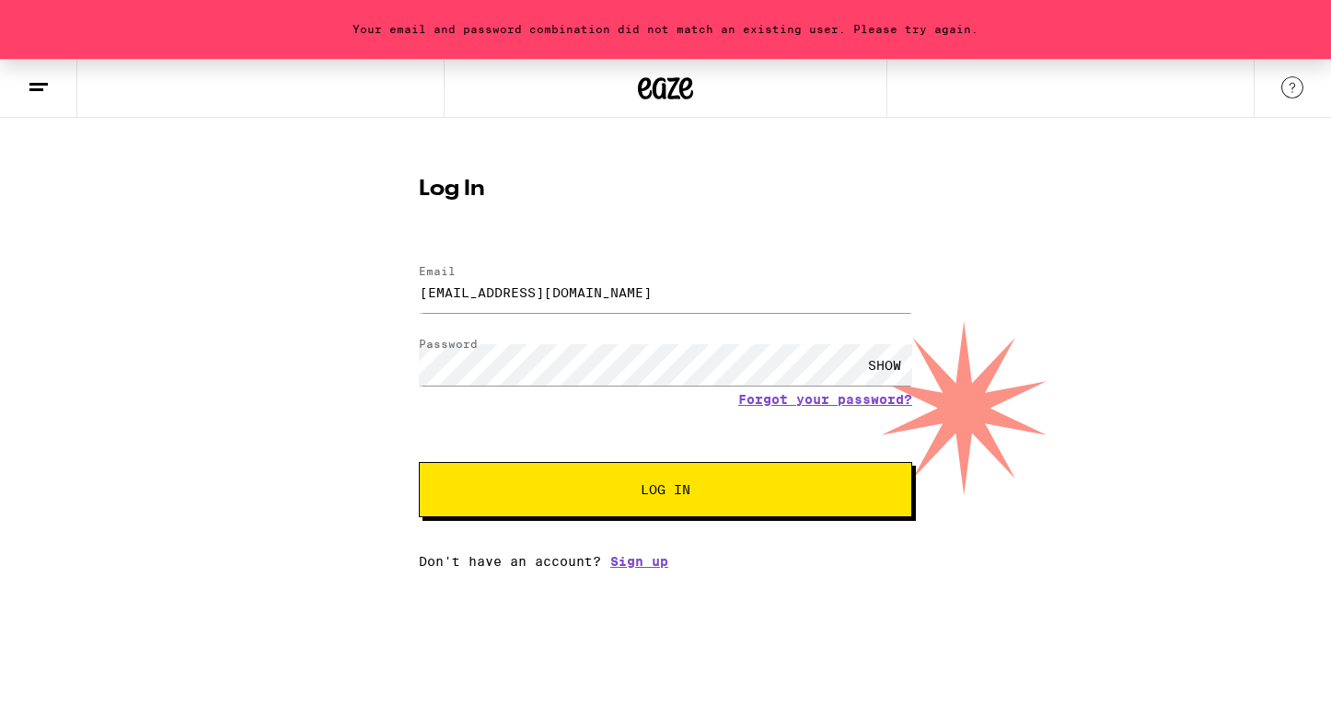
click at [650, 506] on button "Log In" at bounding box center [665, 489] width 493 height 55
click at [877, 364] on div "SHOW" at bounding box center [884, 364] width 55 height 41
click at [712, 490] on span "Log In" at bounding box center [665, 489] width 344 height 13
click at [730, 569] on html "Your email and password combination did not match an existing user. Please try …" at bounding box center [665, 284] width 1331 height 569
click at [823, 397] on link "Forgot your password?" at bounding box center [825, 399] width 174 height 15
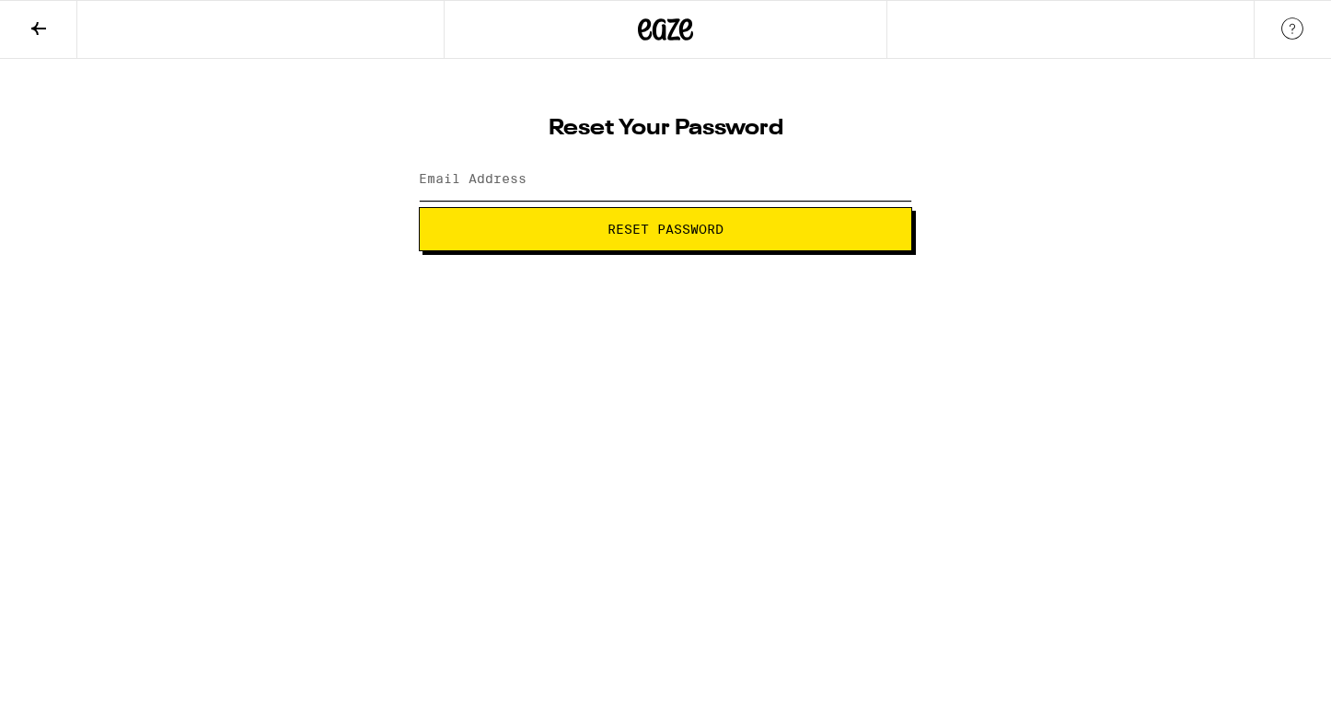
click at [618, 185] on input "Email Address" at bounding box center [665, 179] width 493 height 41
type input "hello@amyryerson.com"
click at [419, 207] on button "Reset Password" at bounding box center [665, 229] width 493 height 44
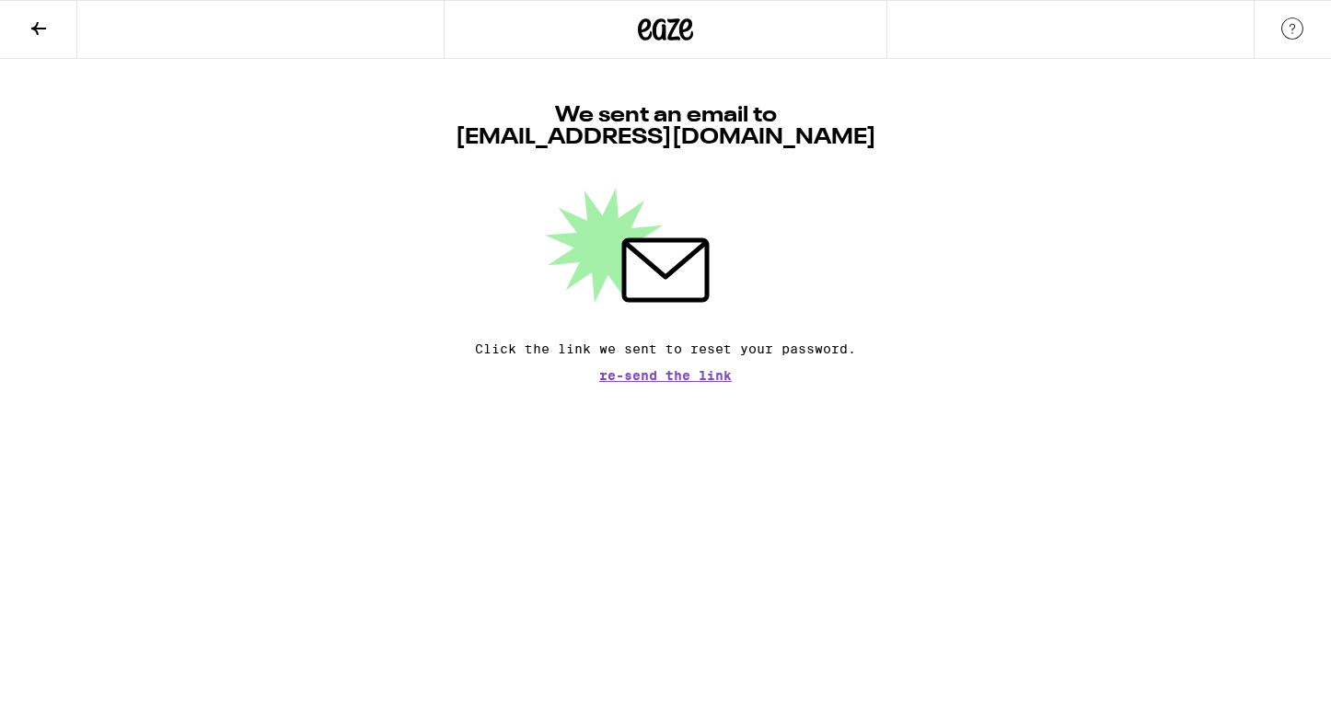
click at [42, 30] on icon at bounding box center [39, 28] width 22 height 22
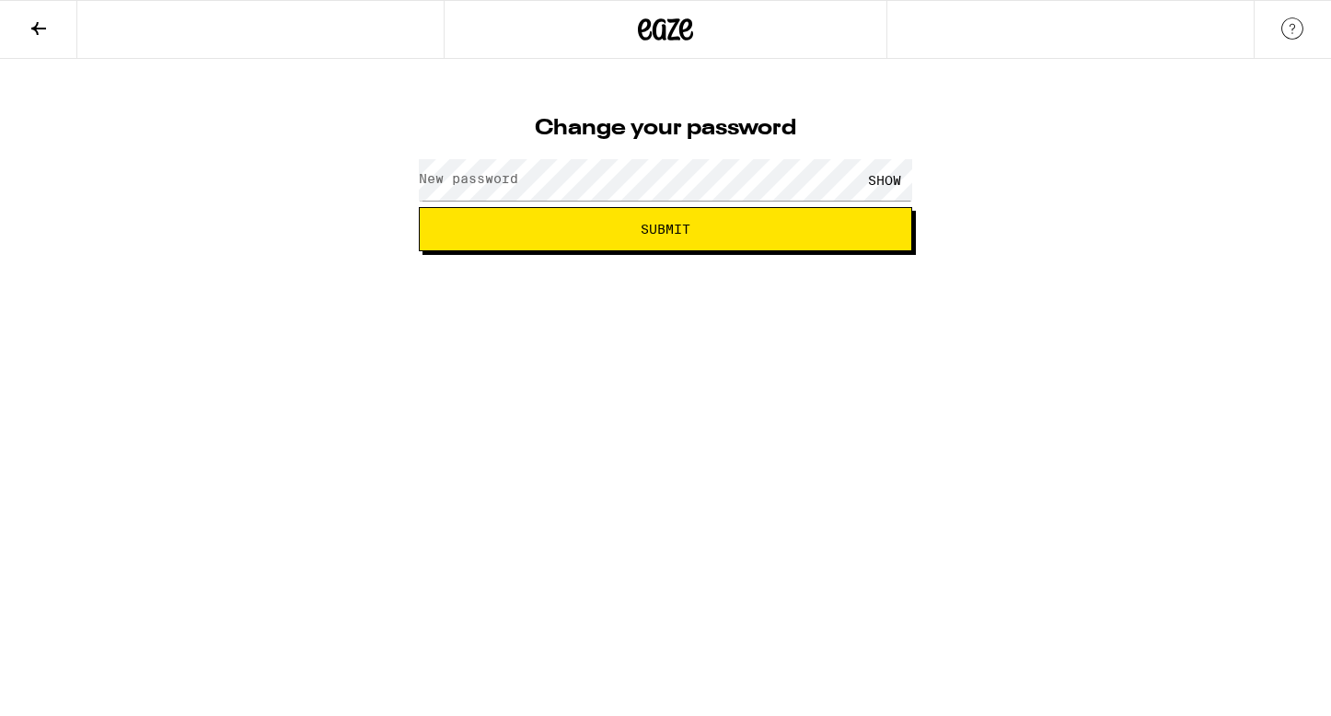
click at [930, 251] on html "Change your password New password SHOW Submit" at bounding box center [665, 125] width 1331 height 251
click at [625, 150] on div "Change your password New password SHOW Submit" at bounding box center [666, 178] width 530 height 146
click at [859, 184] on div "SHOW" at bounding box center [884, 179] width 55 height 41
click at [753, 226] on span "Submit" at bounding box center [666, 229] width 462 height 13
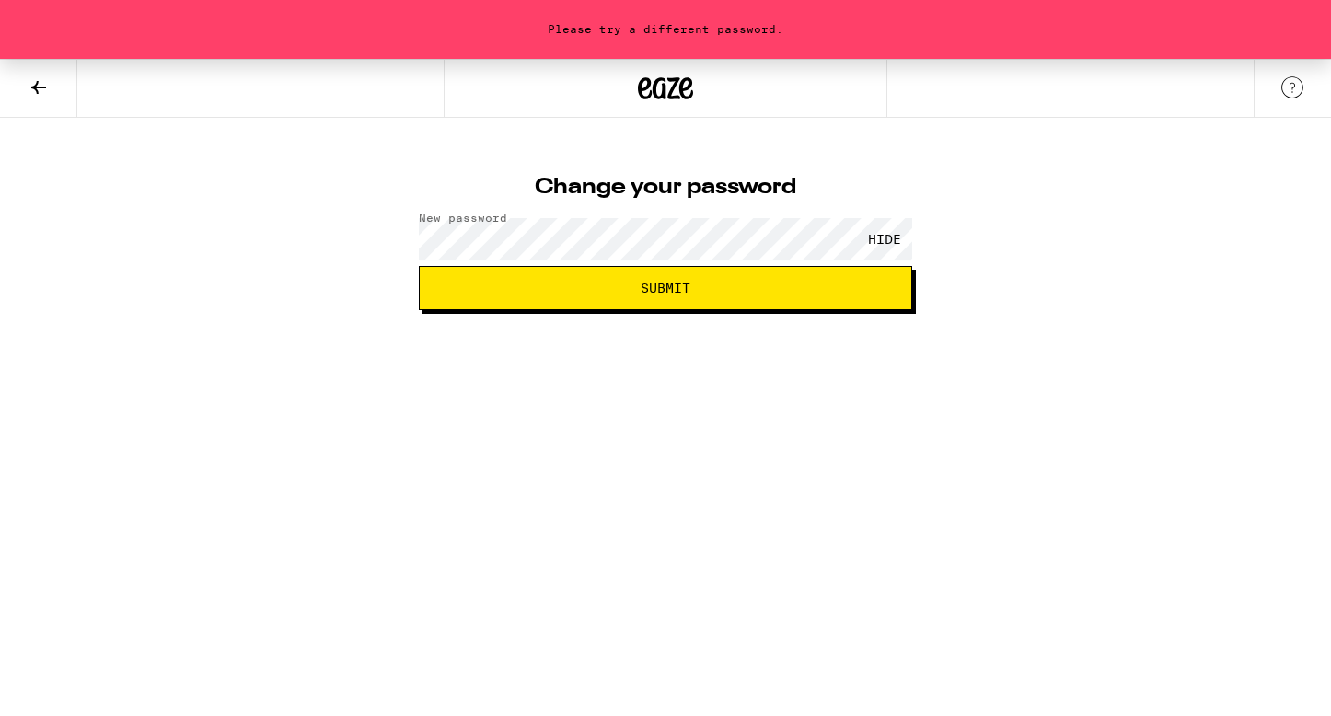
click at [627, 292] on span "Submit" at bounding box center [666, 288] width 462 height 13
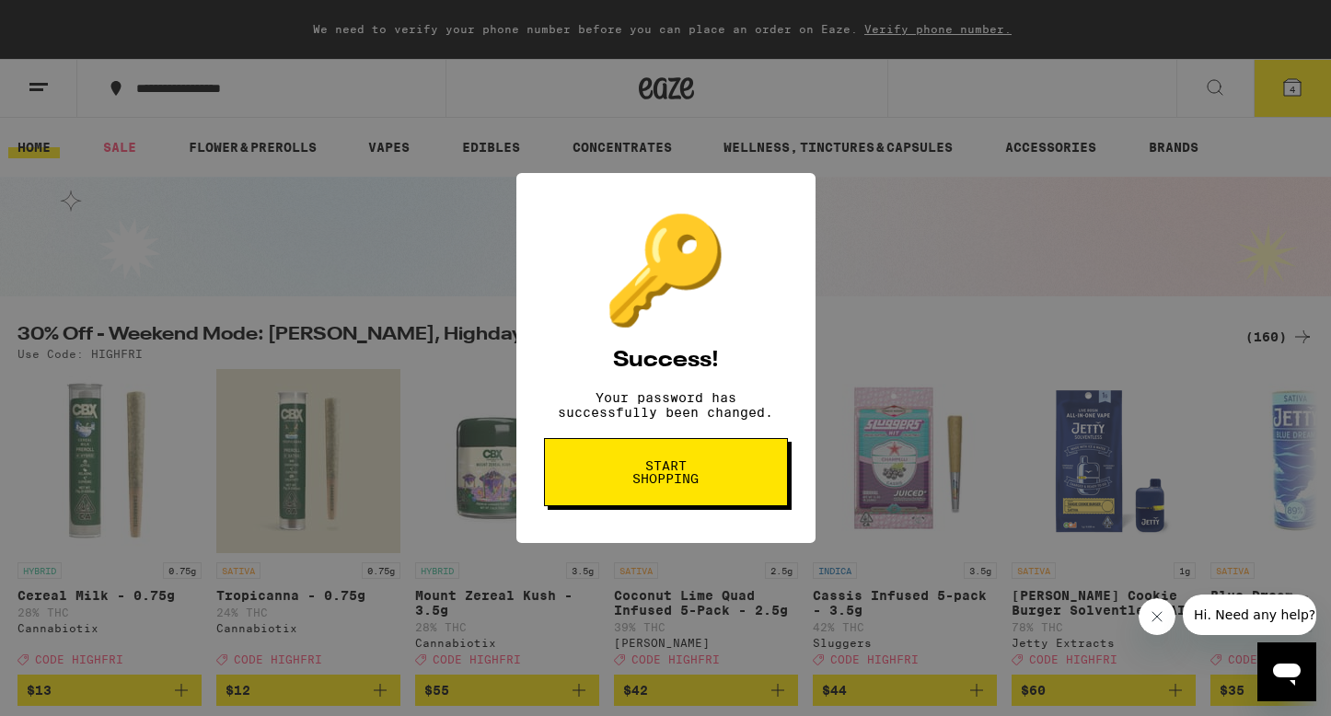
click at [702, 485] on span "Start shopping" at bounding box center [666, 472] width 95 height 26
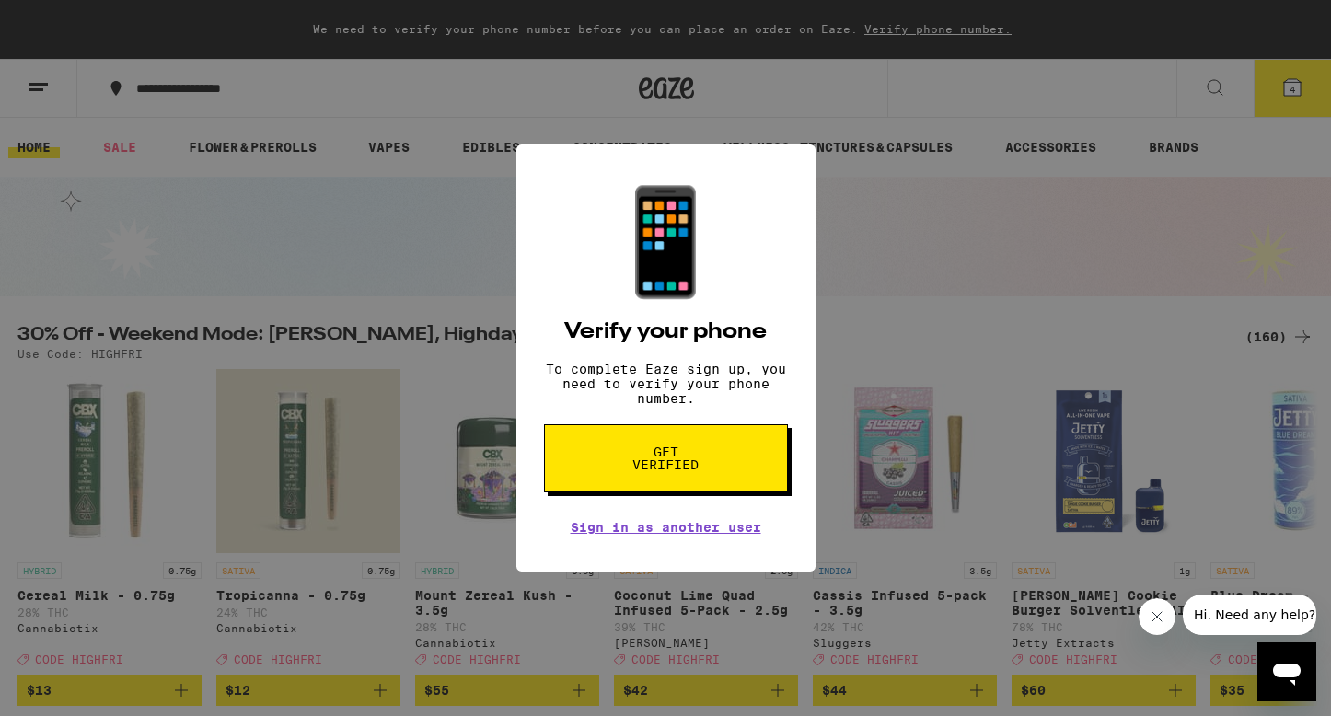
click at [658, 467] on span "Get verified" at bounding box center [666, 459] width 95 height 26
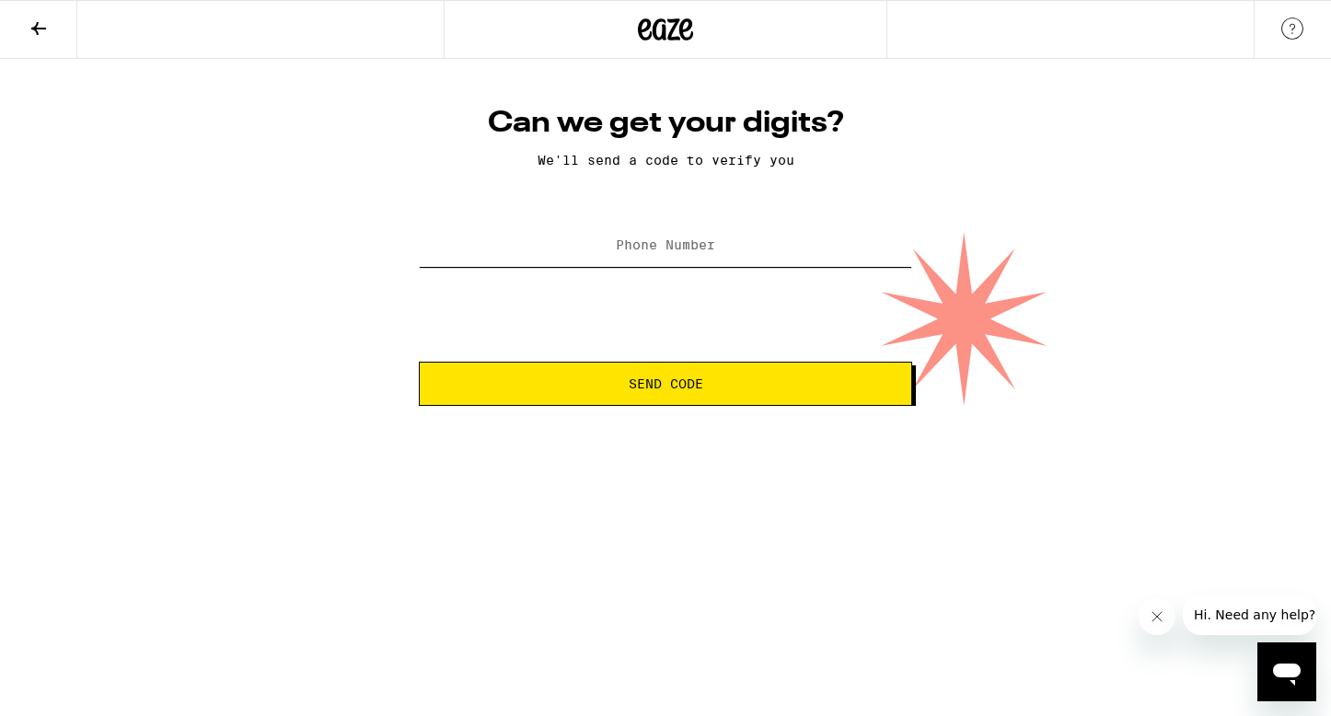
click at [679, 257] on input "Phone Number" at bounding box center [665, 246] width 493 height 41
type input "[PHONE_NUMBER]"
click at [665, 381] on span "Send Code" at bounding box center [666, 383] width 75 height 13
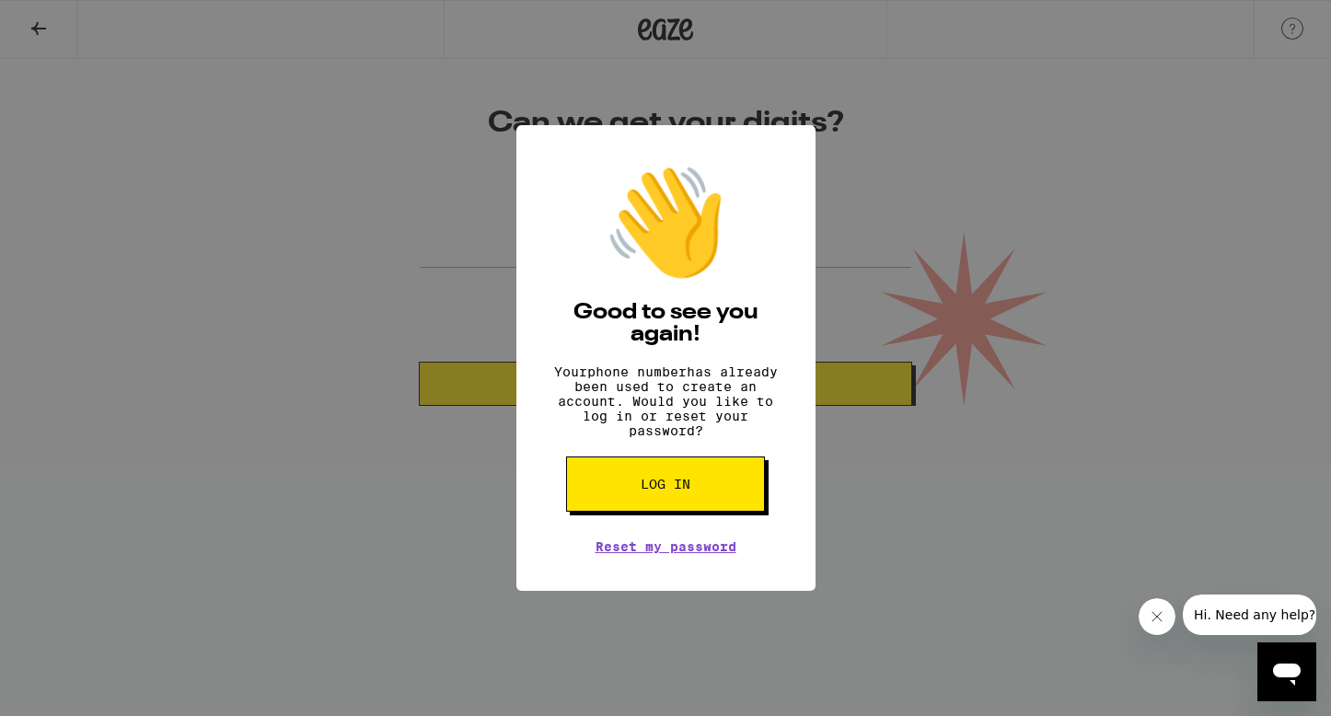
click at [860, 409] on div "👋 Good to see you again! Your phone number has already been used to create an a…" at bounding box center [665, 358] width 1331 height 716
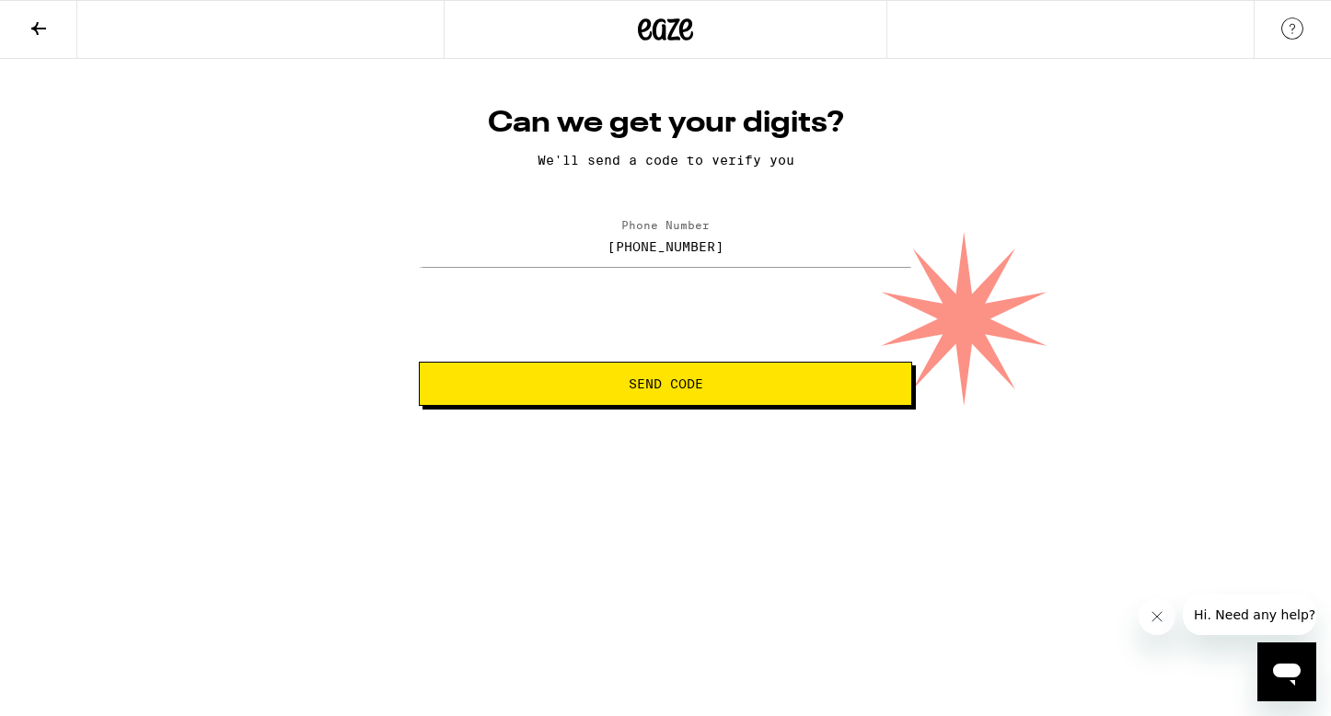
click at [28, 30] on icon at bounding box center [39, 28] width 22 height 22
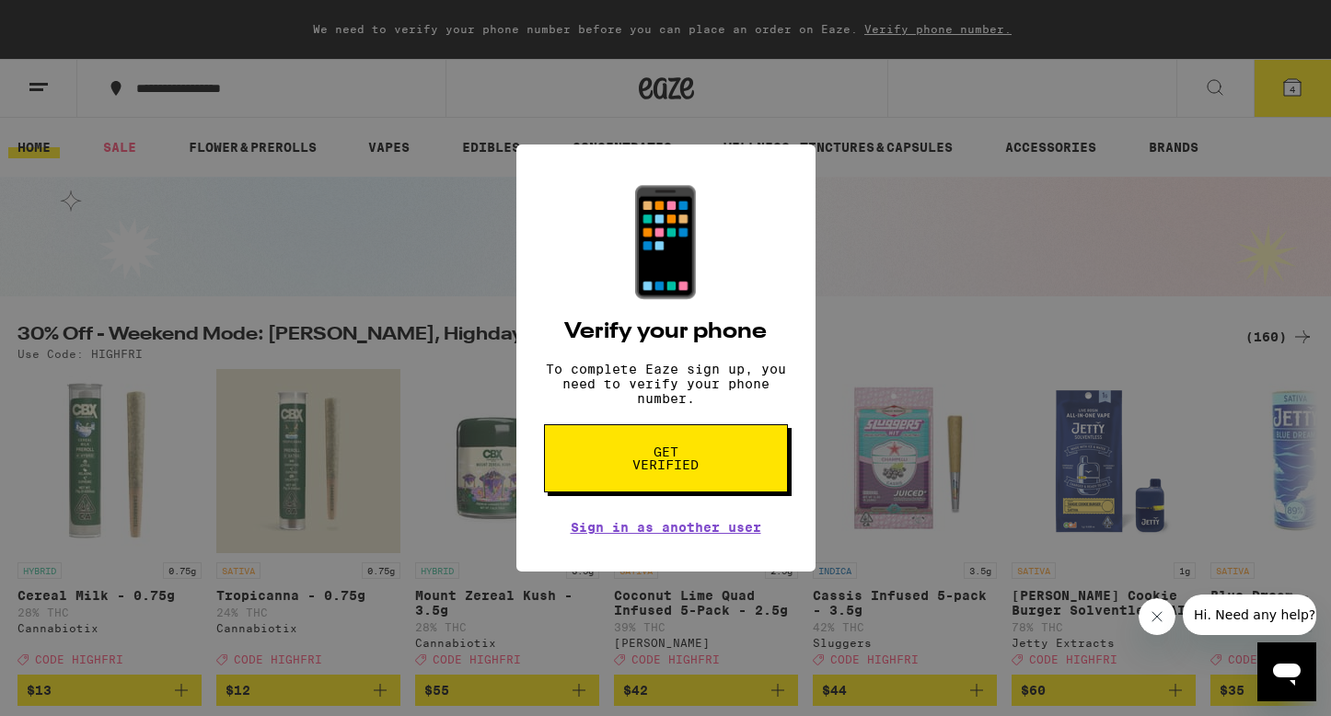
click at [887, 331] on div "📱 Verify your phone To complete Eaze sign up, you need to verify your phone num…" at bounding box center [665, 358] width 1331 height 716
click at [703, 359] on div "📱 Verify your phone To complete Eaze sign up, you need to verify your phone num…" at bounding box center [666, 358] width 299 height 427
click at [686, 493] on button "Get verified" at bounding box center [666, 458] width 244 height 68
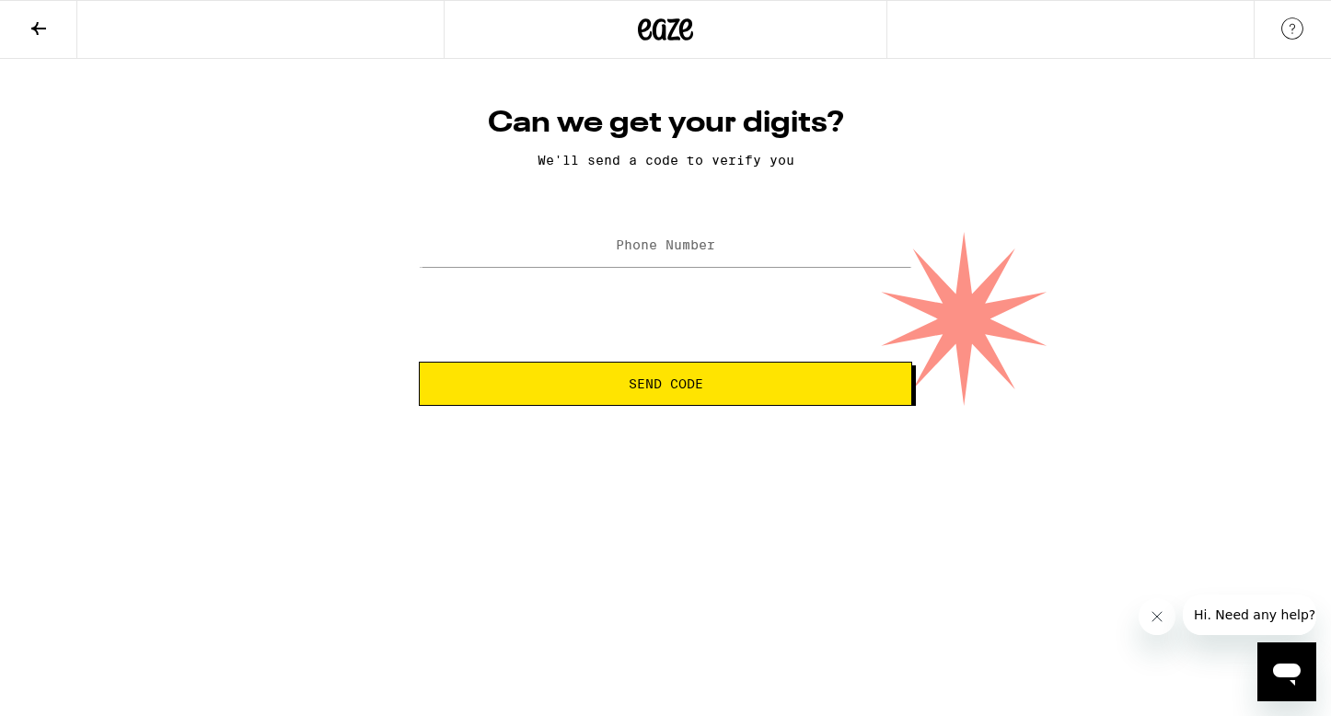
click at [688, 252] on label "Phone Number" at bounding box center [665, 245] width 99 height 15
type input "[PHONE_NUMBER]"
click at [712, 383] on span "Send Code" at bounding box center [666, 383] width 462 height 13
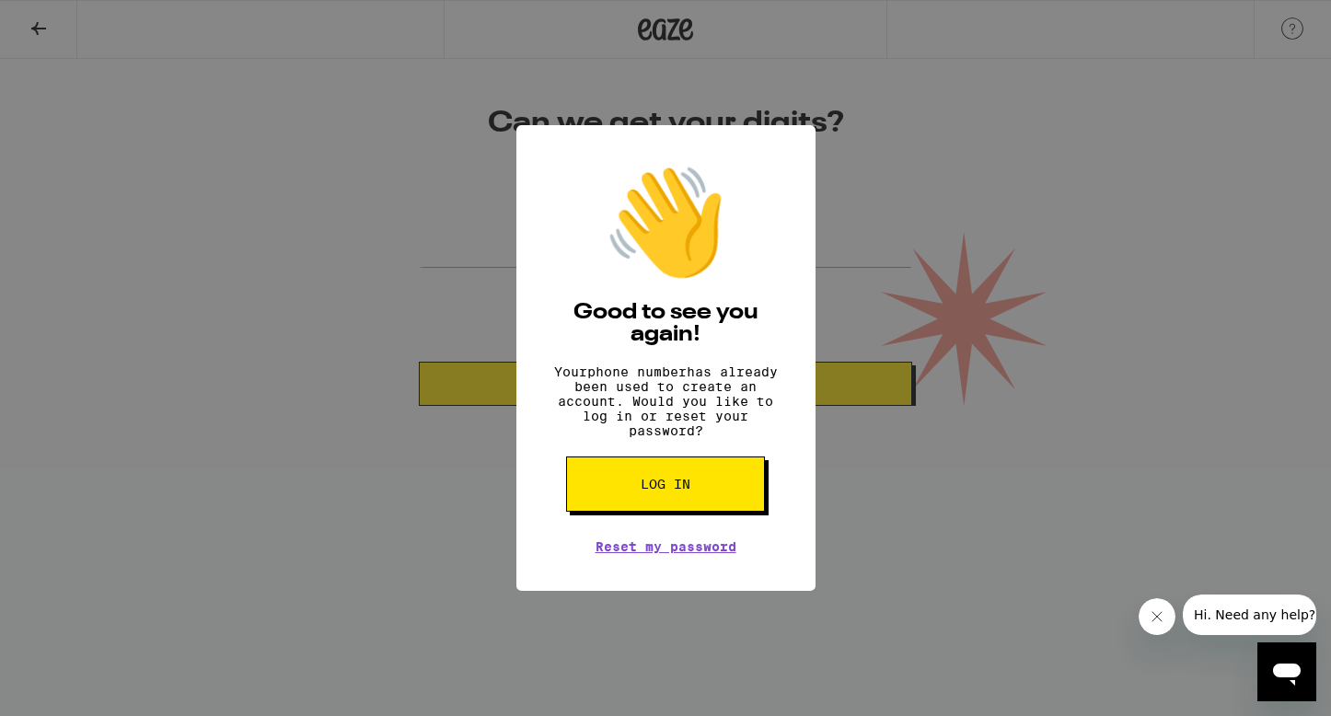
click at [690, 484] on button "Log in" at bounding box center [665, 484] width 199 height 55
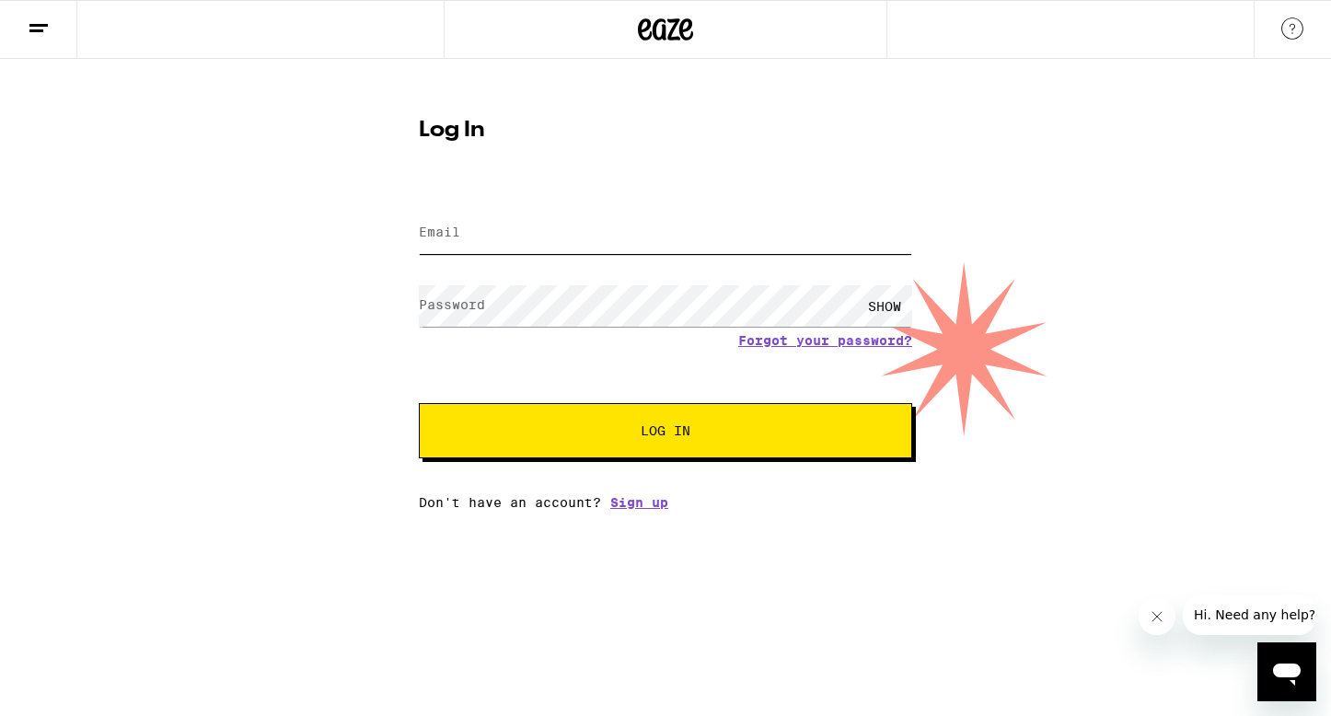
type input "[EMAIL_ADDRESS][DOMAIN_NAME]"
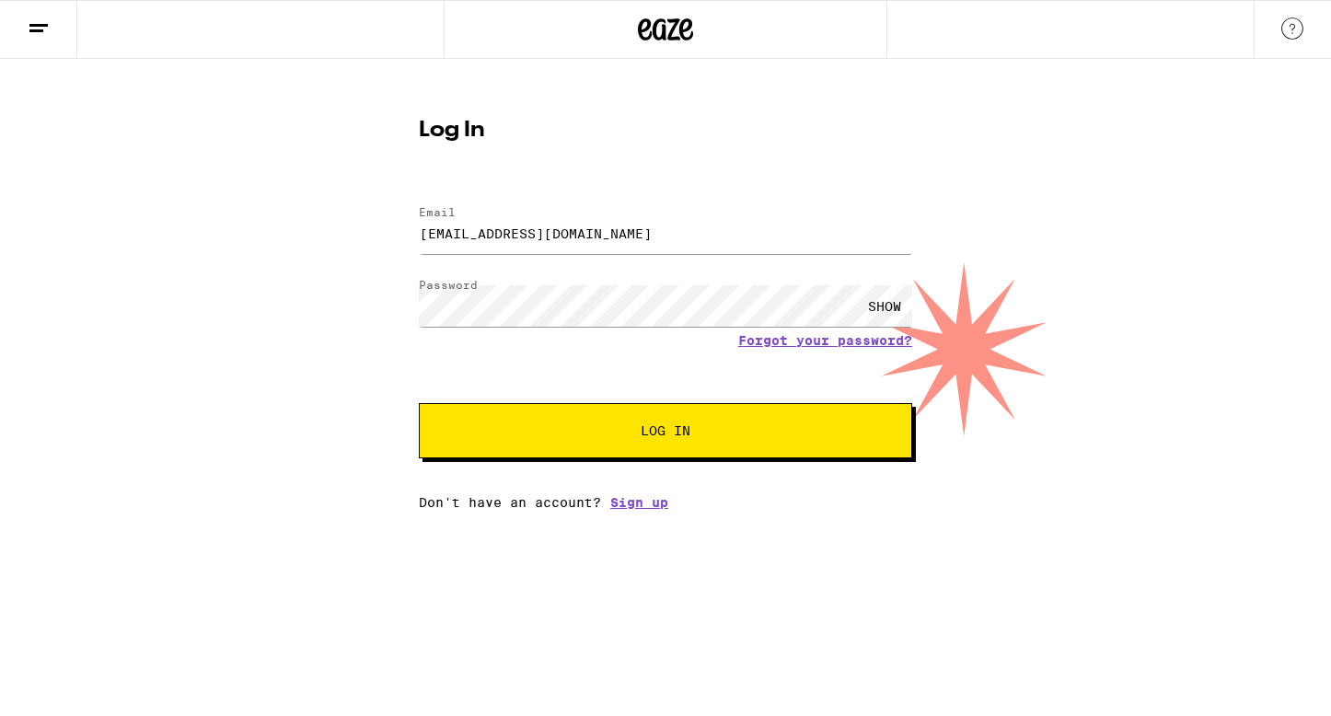
click at [874, 315] on div "SHOW" at bounding box center [884, 305] width 55 height 41
click at [683, 454] on button "Log In" at bounding box center [665, 430] width 493 height 55
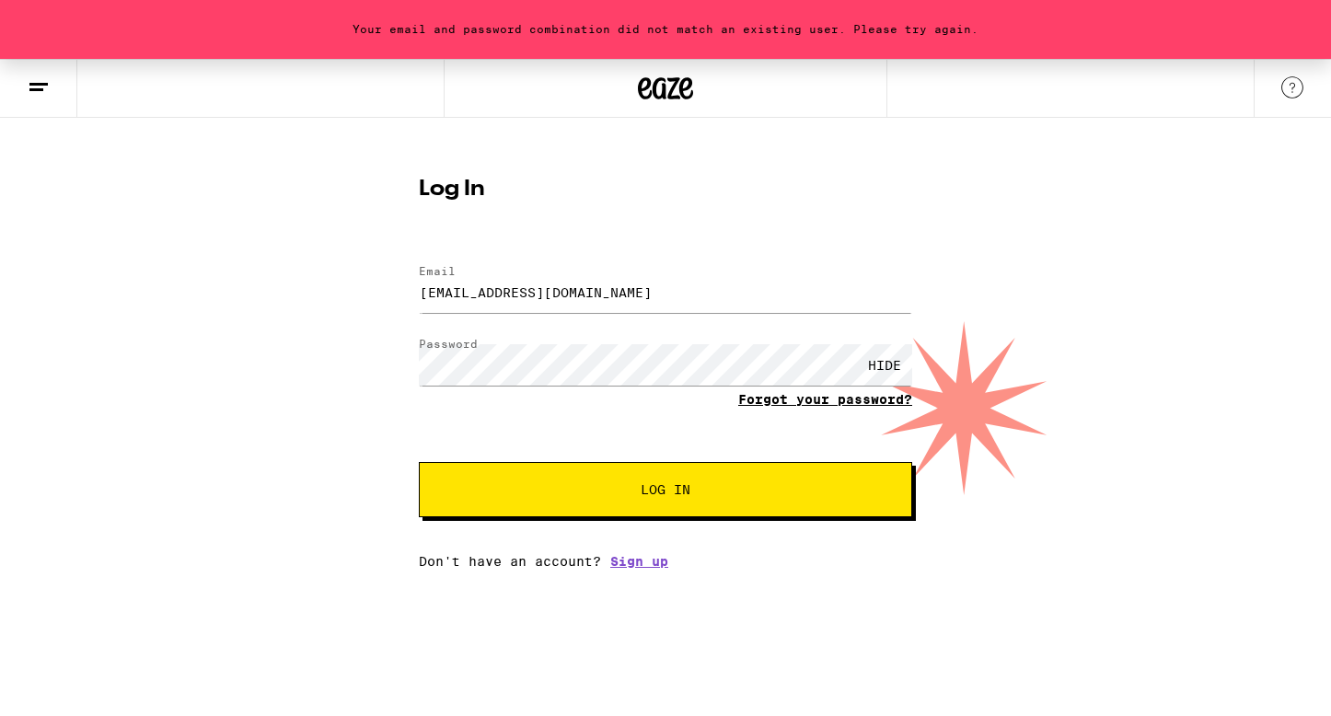
click at [764, 401] on link "Forgot your password?" at bounding box center [825, 399] width 174 height 15
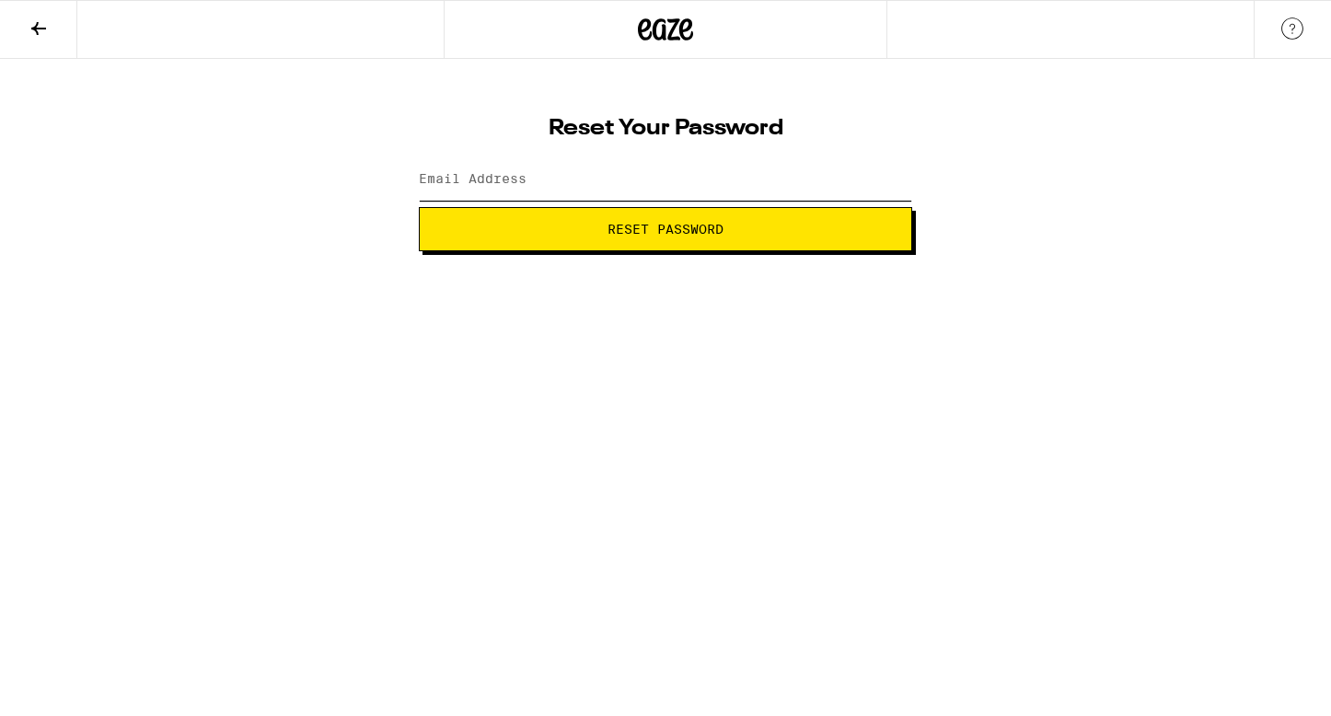
click at [630, 185] on input "Email Address" at bounding box center [665, 179] width 493 height 41
type input "[EMAIL_ADDRESS][DOMAIN_NAME]"
click at [419, 207] on button "Reset Password" at bounding box center [665, 229] width 493 height 44
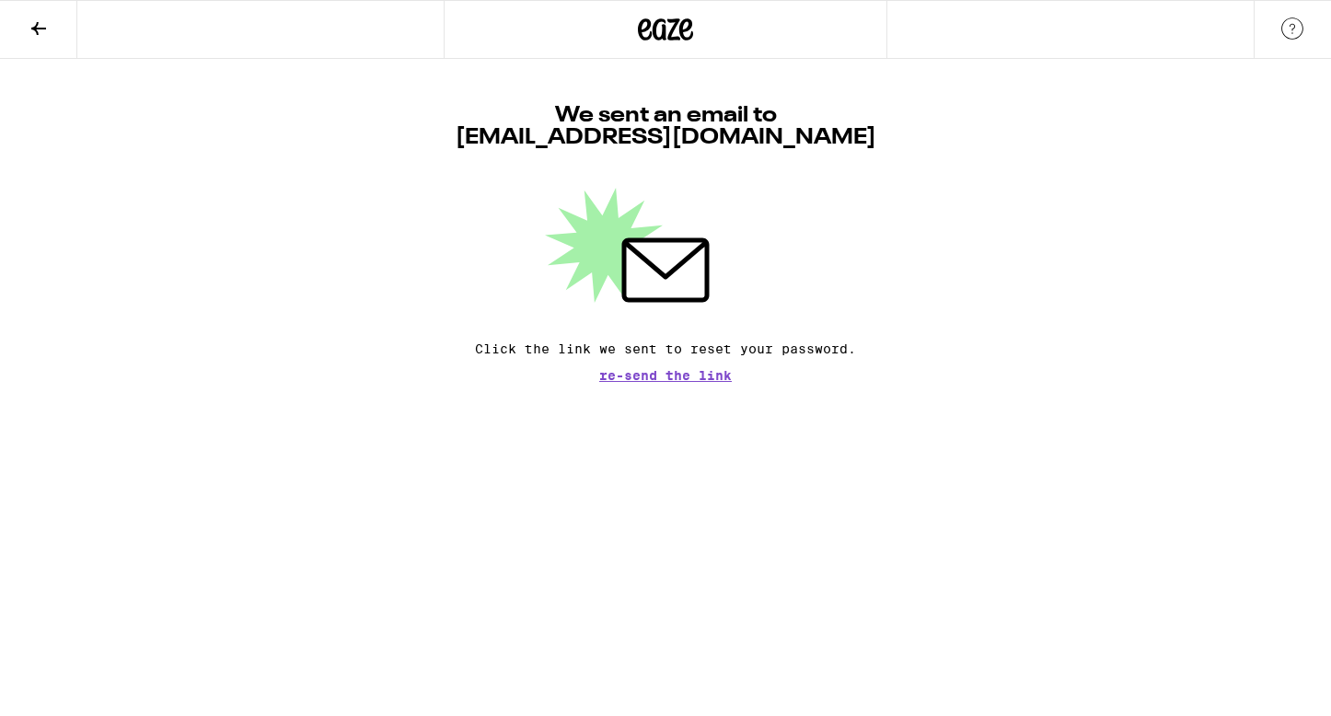
click at [946, 382] on html "We sent an email to [EMAIL_ADDRESS][DOMAIN_NAME] Click the link we sent to rese…" at bounding box center [665, 191] width 1331 height 382
click at [34, 27] on icon at bounding box center [38, 28] width 15 height 13
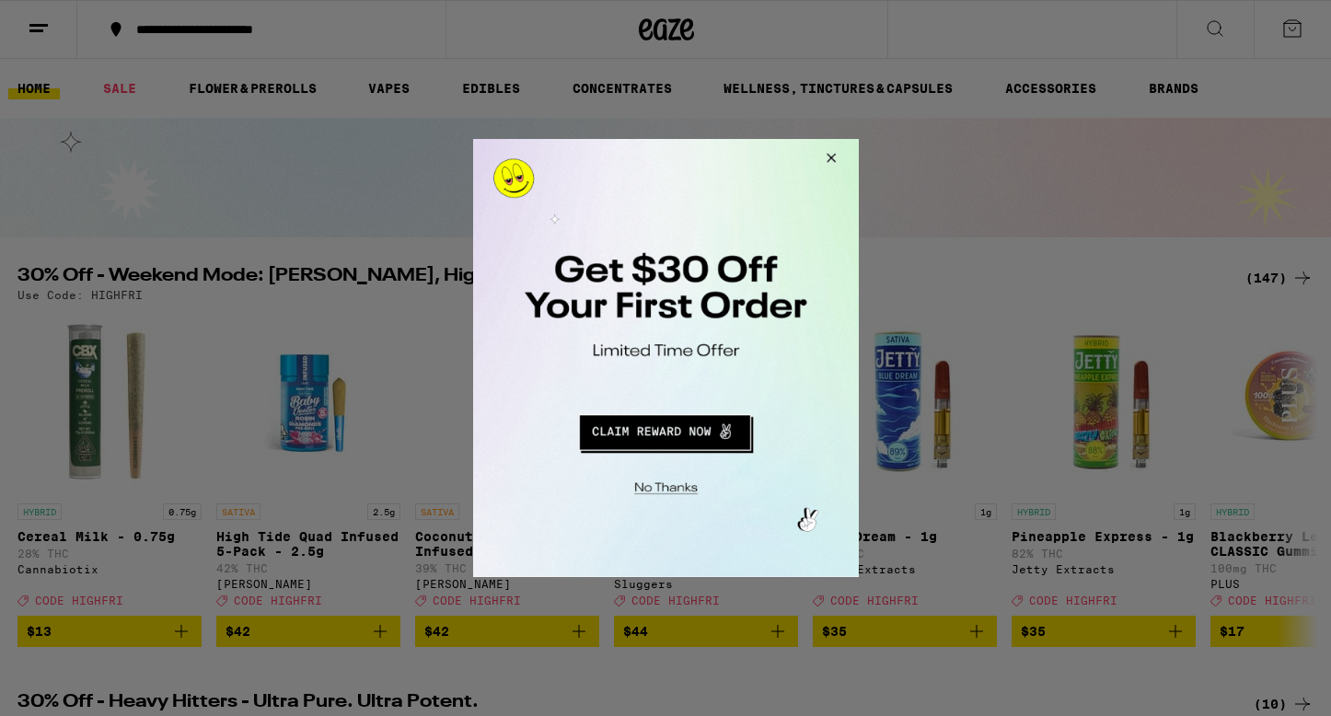
click at [839, 159] on button "Close Modal" at bounding box center [828, 161] width 50 height 44
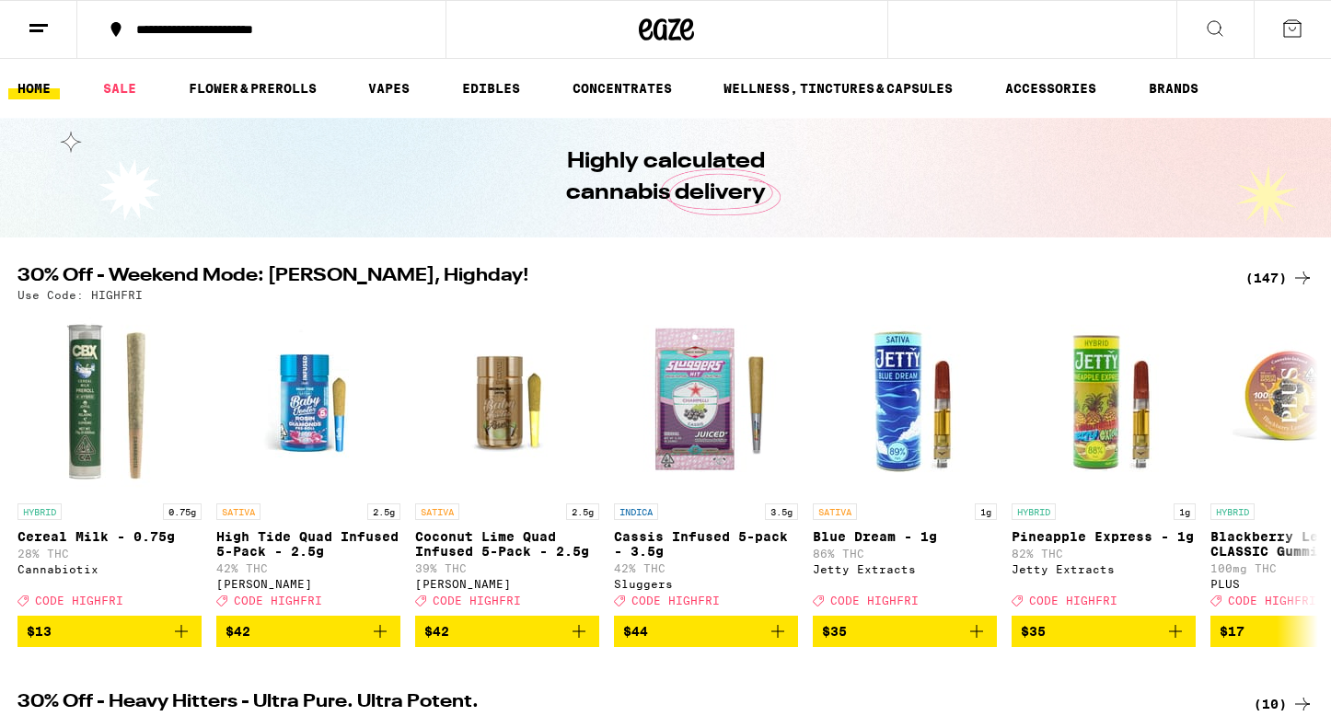
click at [1285, 28] on icon at bounding box center [1293, 28] width 22 height 22
